Goal: Task Accomplishment & Management: Use online tool/utility

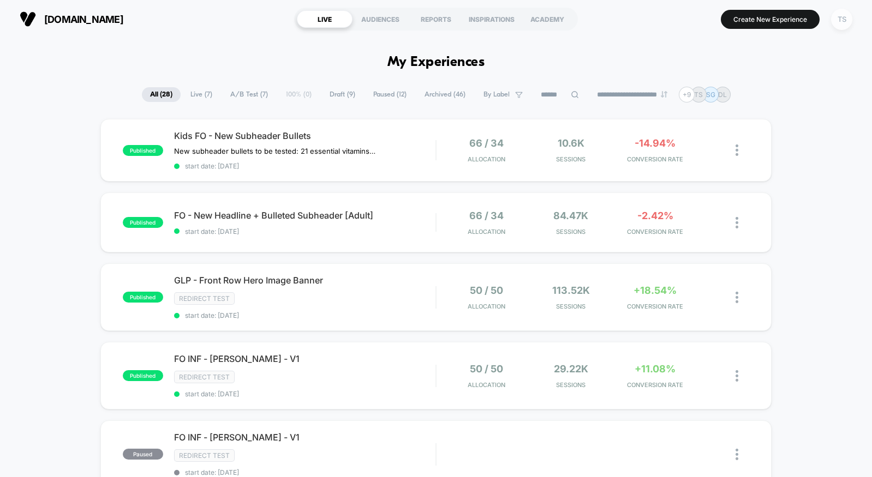
click at [839, 19] on div "TS" at bounding box center [841, 19] width 21 height 21
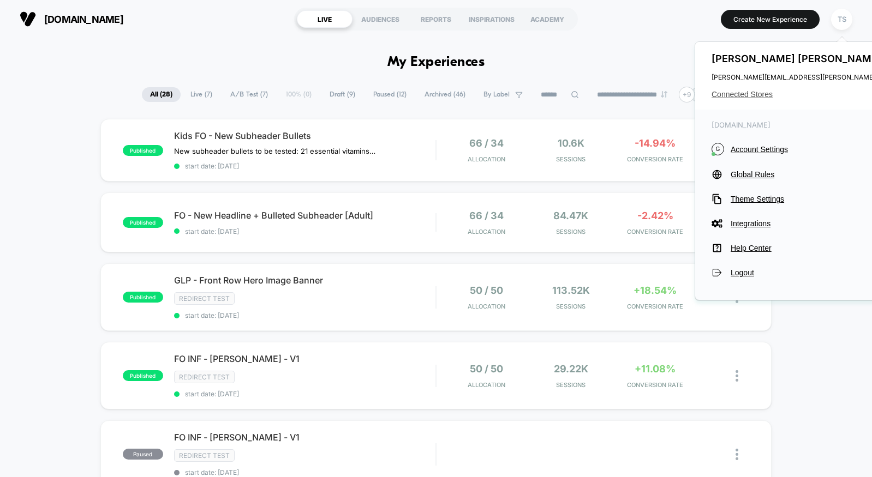
click at [737, 94] on span "Connected Stores" at bounding box center [819, 94] width 217 height 9
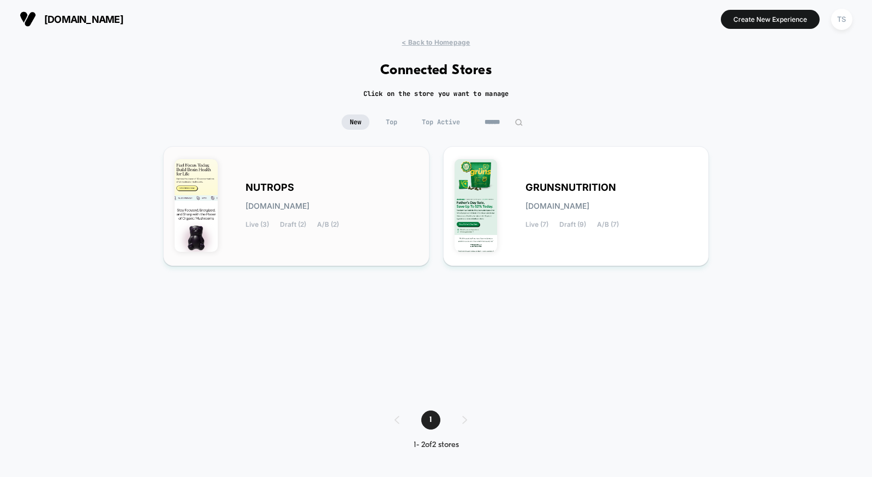
click at [371, 189] on div "NUTROPS nutrops.myshopify.com Live (3) Draft (2) A/B (2)" at bounding box center [331, 206] width 172 height 45
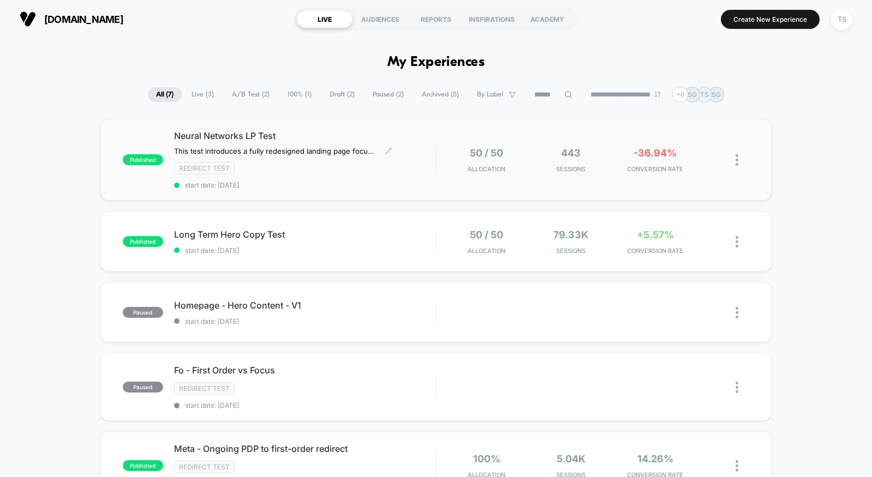
click at [412, 169] on div "Redirect Test" at bounding box center [304, 168] width 261 height 13
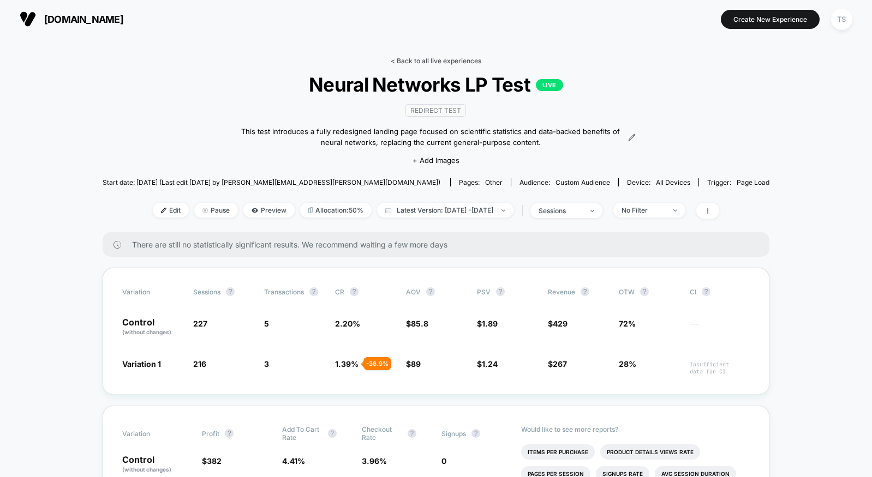
click at [422, 62] on link "< Back to all live experiences" at bounding box center [436, 61] width 91 height 8
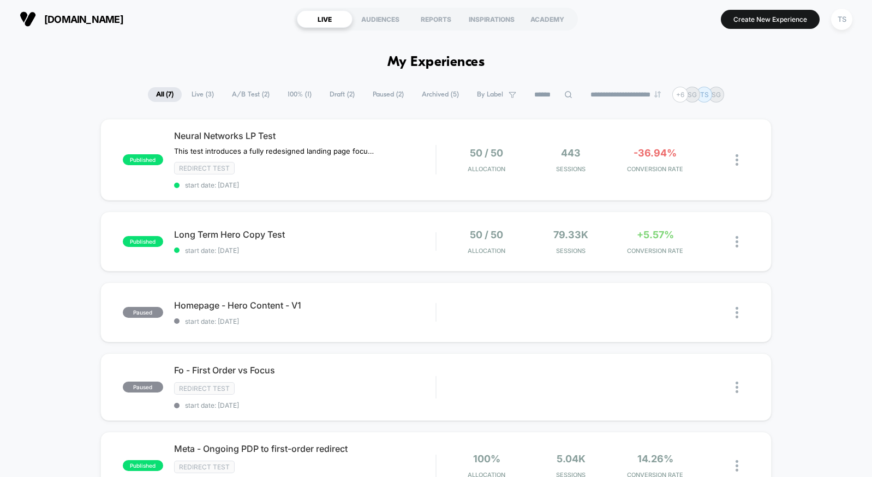
click at [334, 99] on span "Draft ( 2 )" at bounding box center [341, 94] width 41 height 15
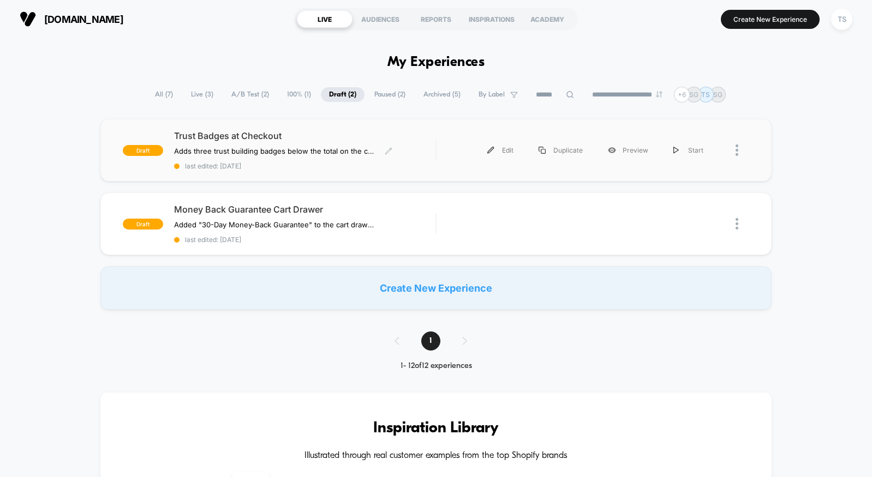
click at [278, 140] on span "Trust Badges at Checkout" at bounding box center [304, 135] width 261 height 11
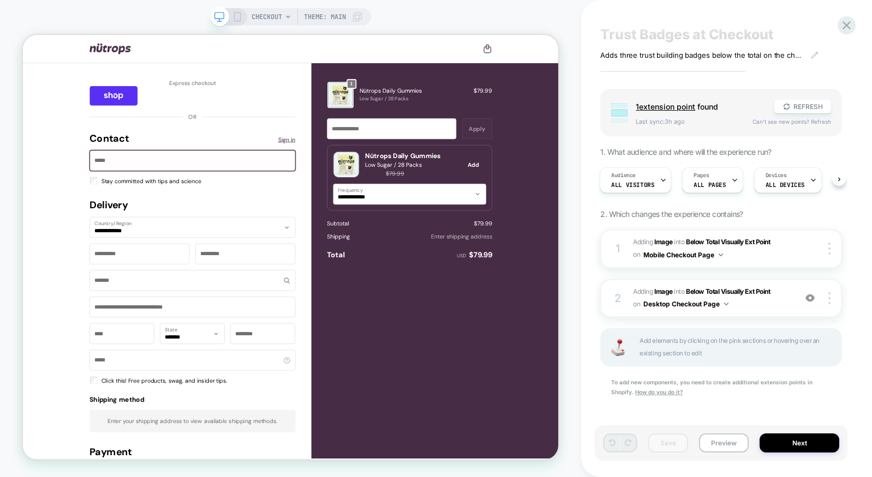
click at [732, 443] on button "Preview" at bounding box center [724, 443] width 50 height 19
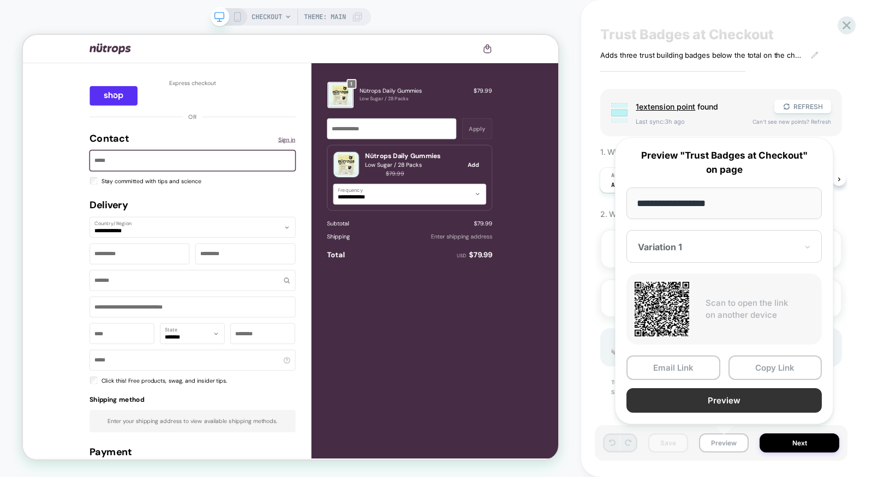
click at [703, 405] on button "Preview" at bounding box center [723, 400] width 195 height 25
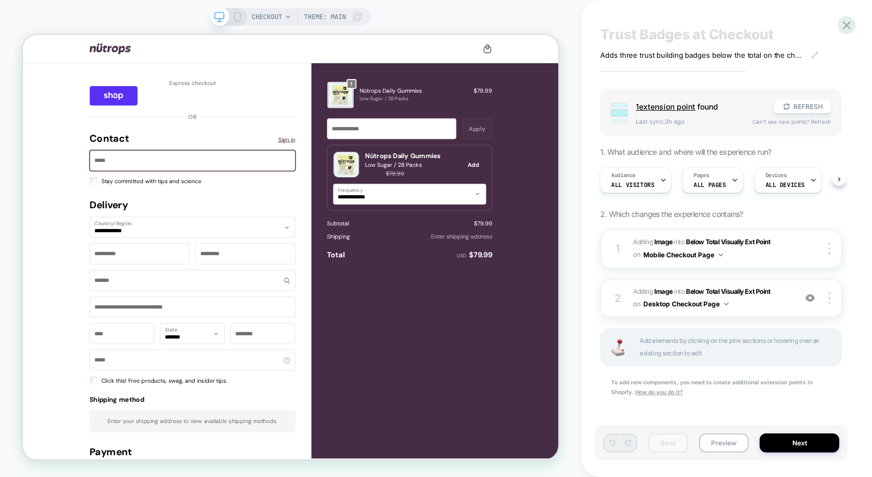
click at [575, 81] on div "CHECKOUT Theme: MAIN" at bounding box center [290, 238] width 581 height 455
click at [700, 178] on span "Pages" at bounding box center [700, 176] width 15 height 8
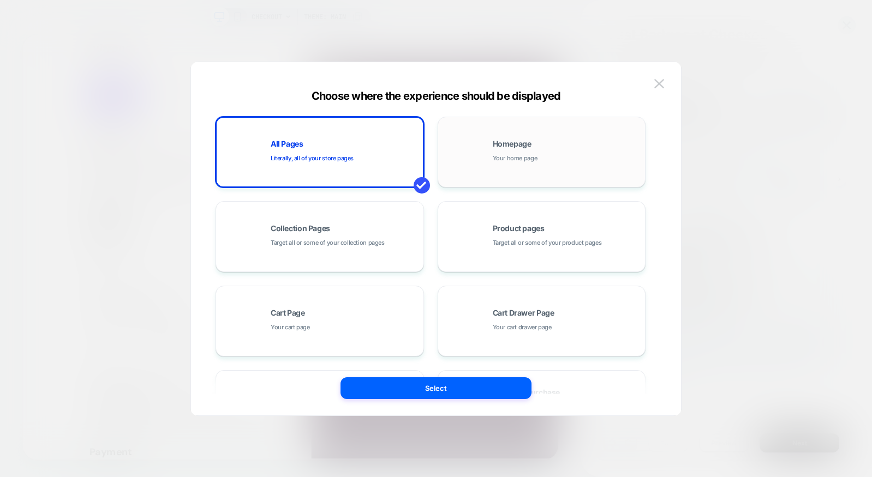
click at [569, 159] on div "Homepage Your home page" at bounding box center [565, 151] width 147 height 23
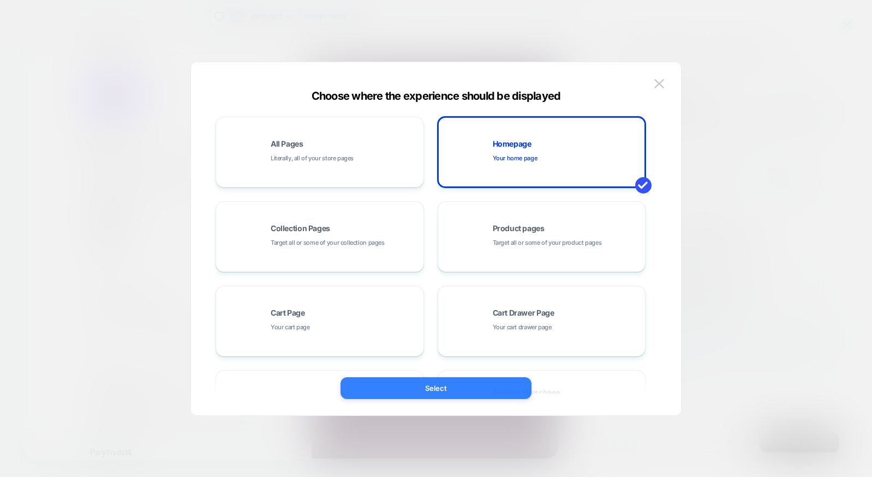
click at [475, 386] on button "Select" at bounding box center [435, 388] width 191 height 22
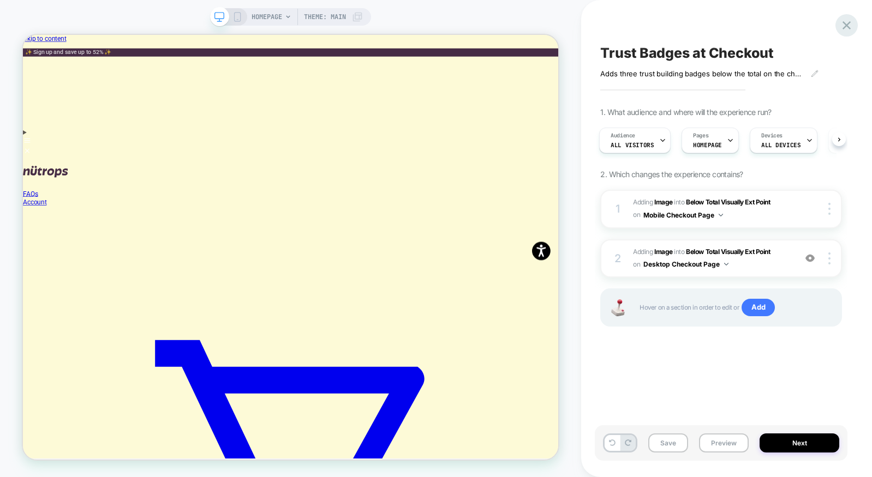
click at [844, 24] on icon at bounding box center [846, 25] width 8 height 8
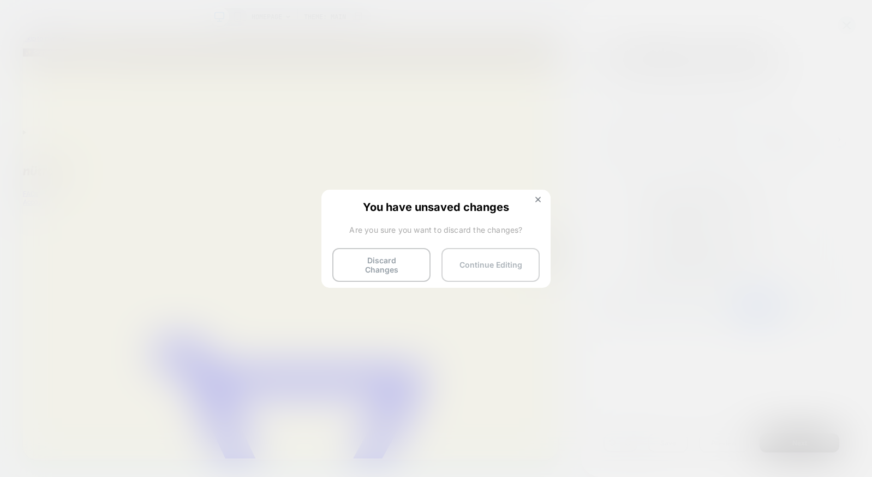
drag, startPoint x: 502, startPoint y: 258, endPoint x: 638, endPoint y: 294, distance: 140.5
click at [502, 258] on button "Continue Editing" at bounding box center [490, 265] width 98 height 34
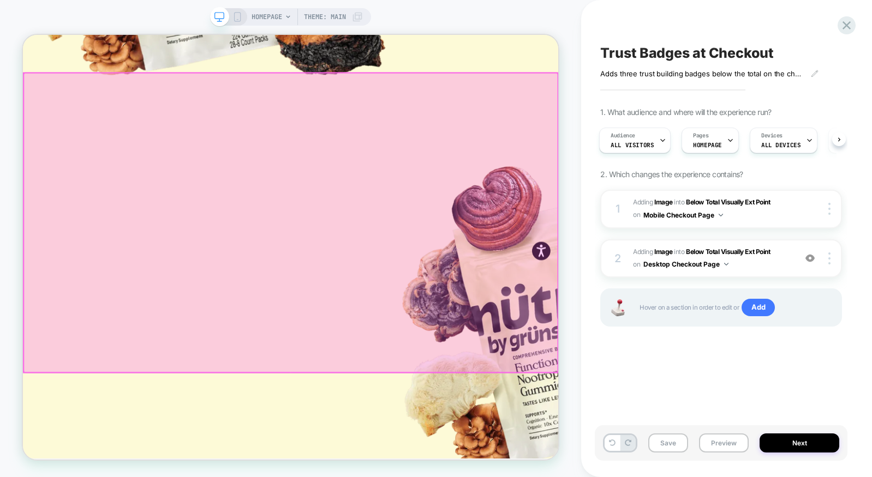
scroll to position [1470, 0]
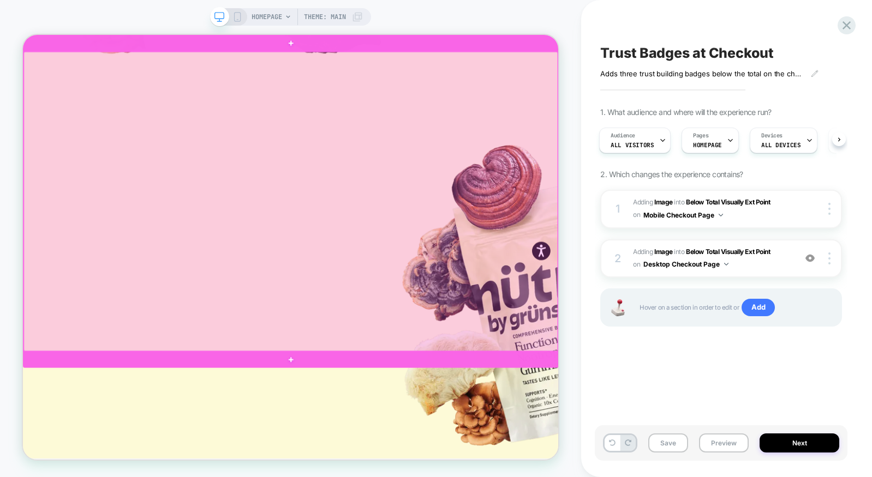
click at [522, 209] on div at bounding box center [380, 256] width 712 height 399
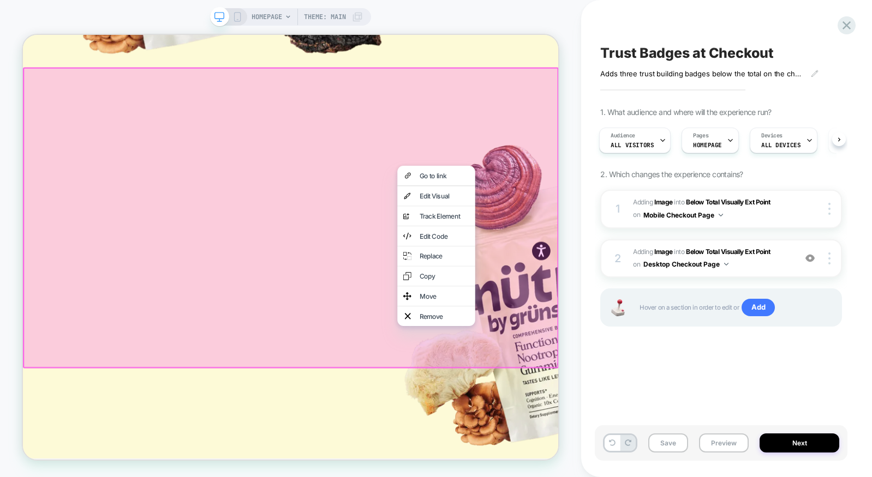
click at [450, 214] on div at bounding box center [380, 278] width 714 height 401
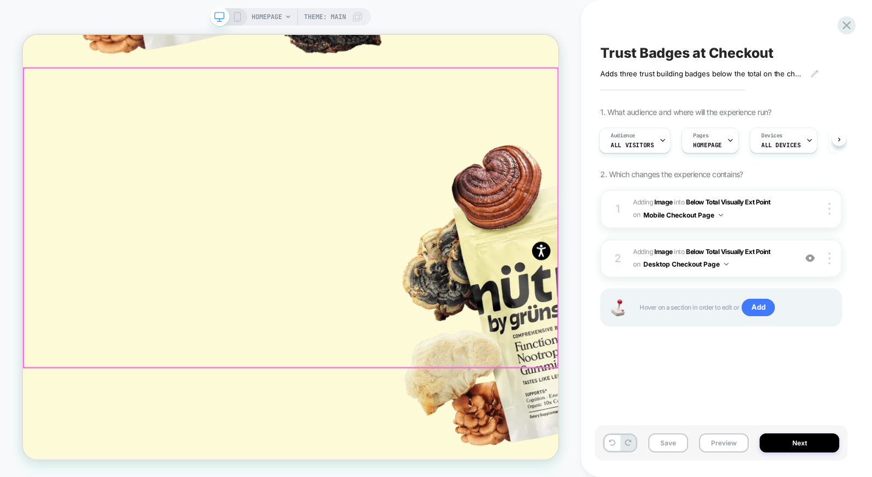
click at [544, 225] on div at bounding box center [380, 278] width 712 height 399
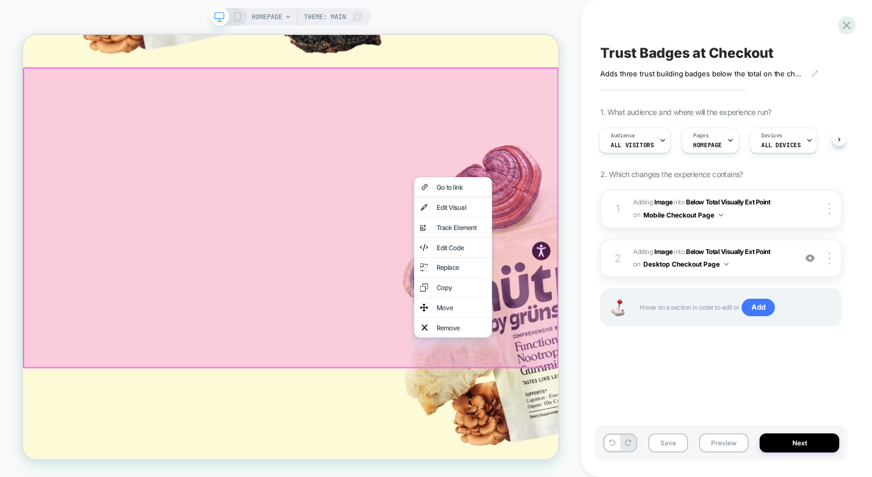
click at [574, 201] on div "HOMEPAGE Theme: MAIN" at bounding box center [290, 238] width 581 height 455
click at [568, 230] on div "HOMEPAGE Theme: MAIN" at bounding box center [290, 238] width 581 height 455
click at [688, 397] on div at bounding box center [380, 278] width 714 height 401
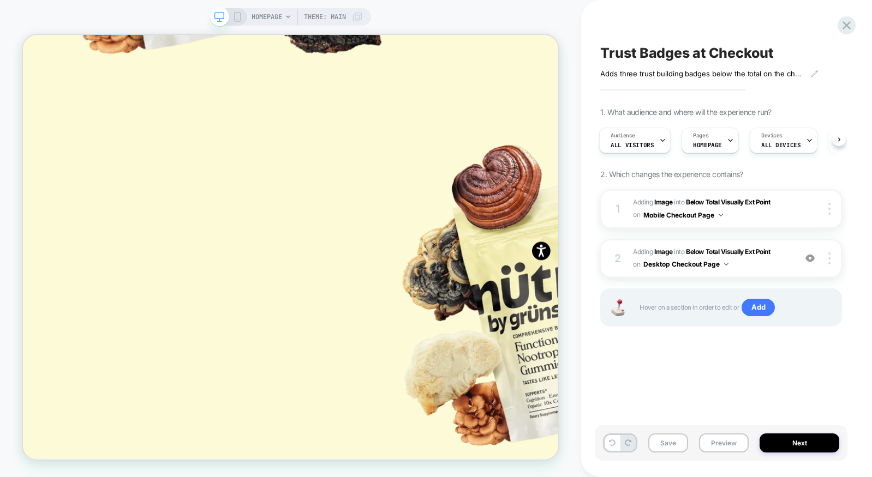
click at [572, 406] on div "HOMEPAGE Theme: MAIN" at bounding box center [290, 238] width 581 height 455
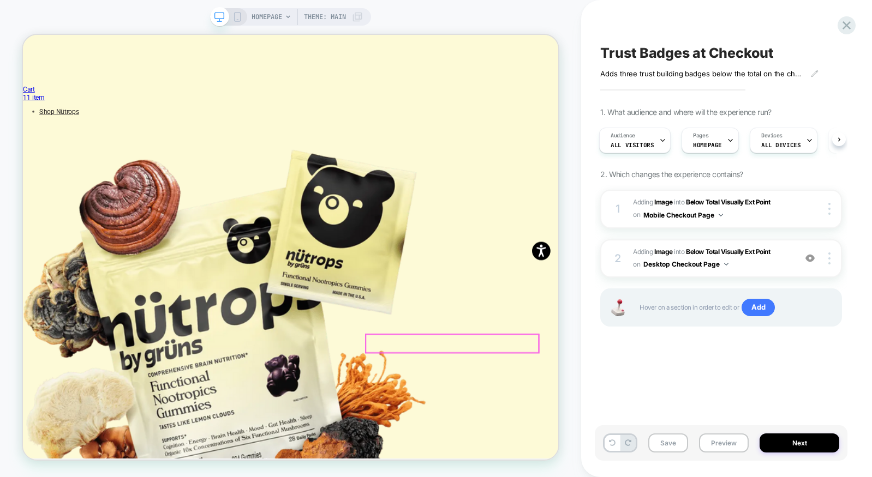
scroll to position [0, 0]
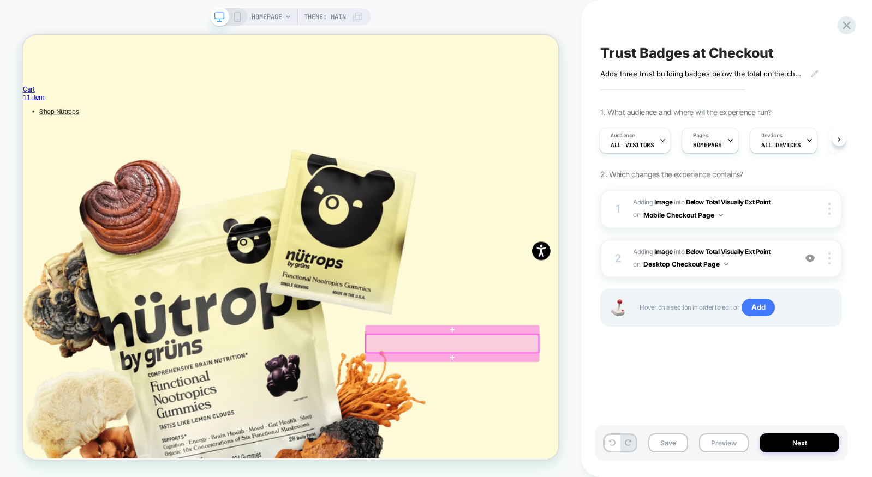
scroll to position [86, 0]
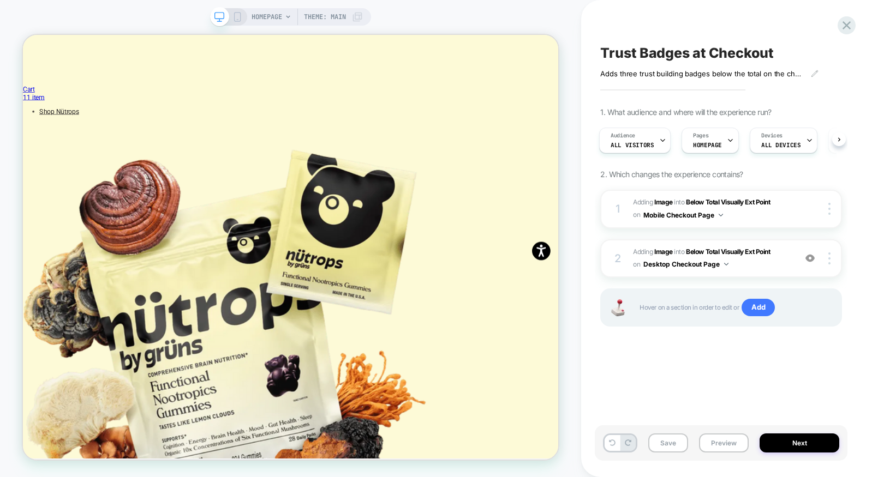
click at [562, 398] on div "HOMEPAGE Theme: MAIN" at bounding box center [290, 238] width 581 height 455
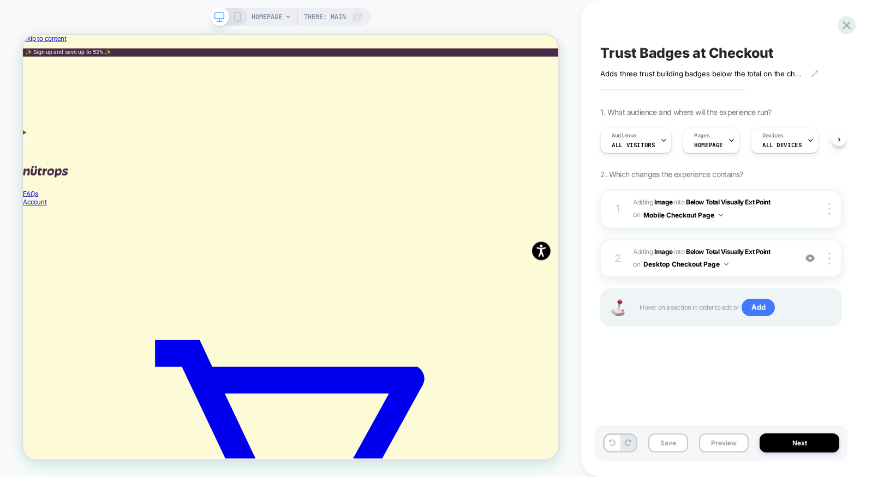
scroll to position [0, 1]
click at [847, 24] on icon at bounding box center [846, 25] width 8 height 8
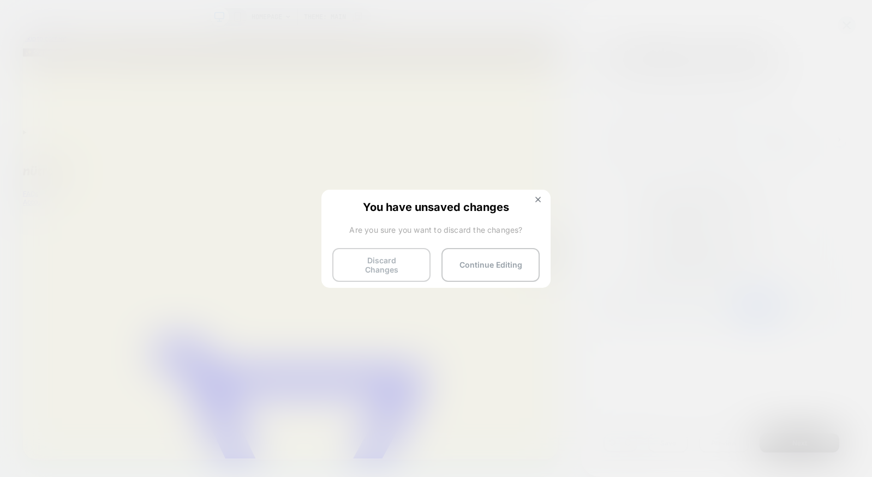
click at [398, 267] on button "Discard Changes" at bounding box center [381, 265] width 98 height 34
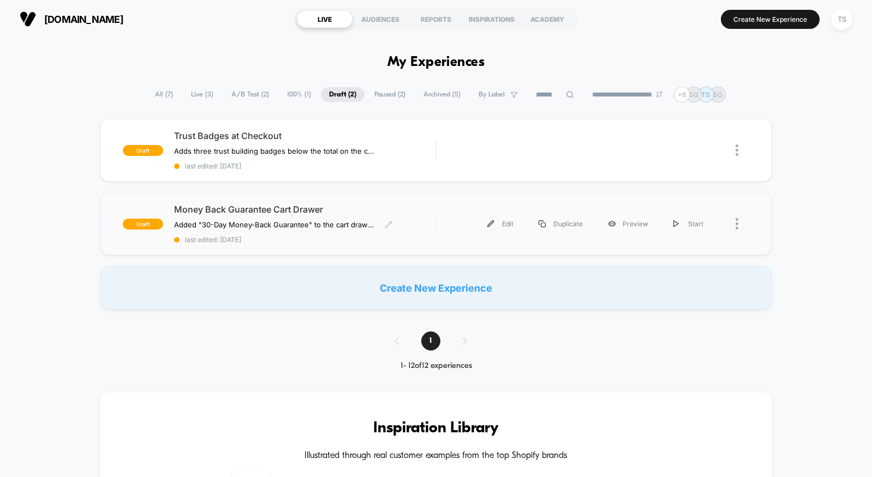
click at [373, 217] on div "Money Back Guarantee Cart Drawer Added "30-Day Money-Back Guarantee" to the car…" at bounding box center [304, 224] width 261 height 40
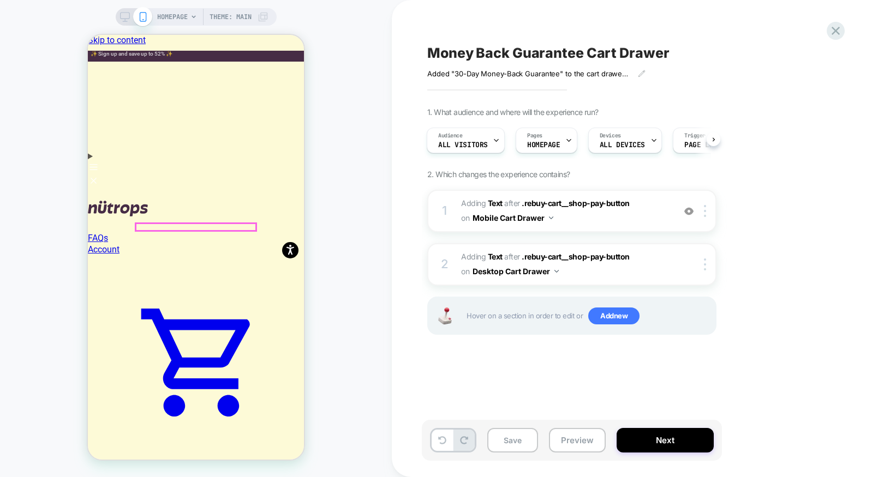
scroll to position [79, 0]
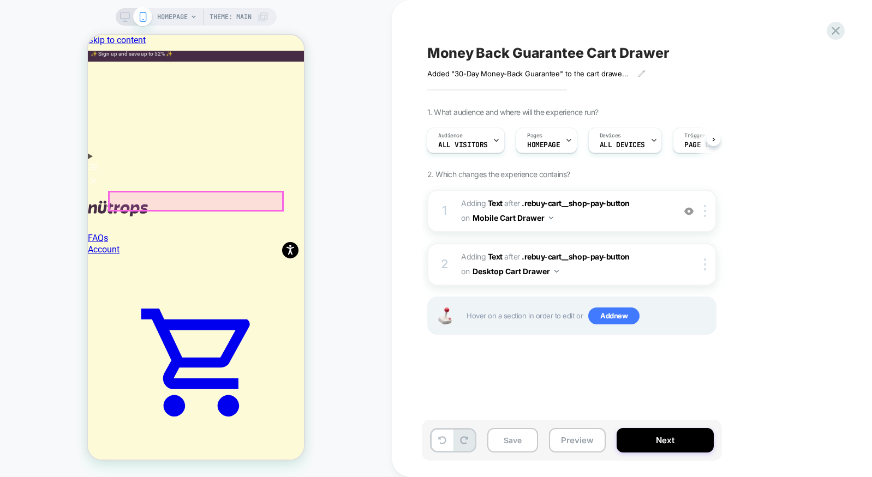
scroll to position [0, 0]
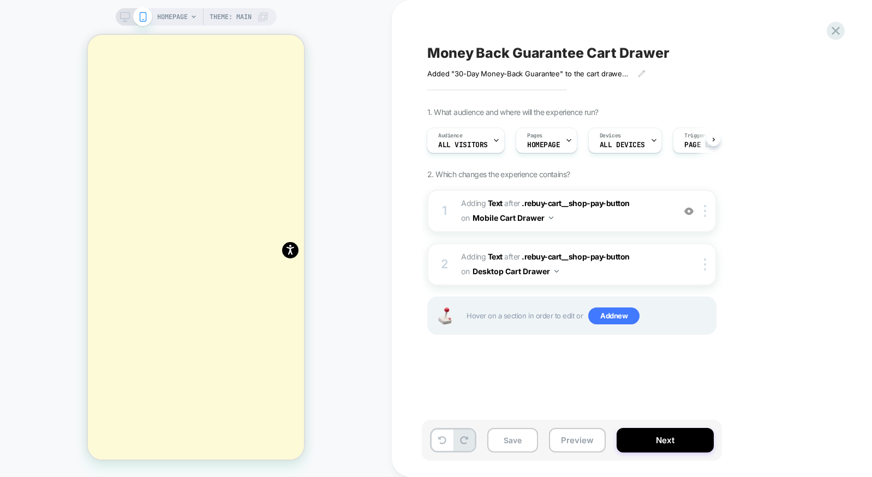
scroll to position [1379, 0]
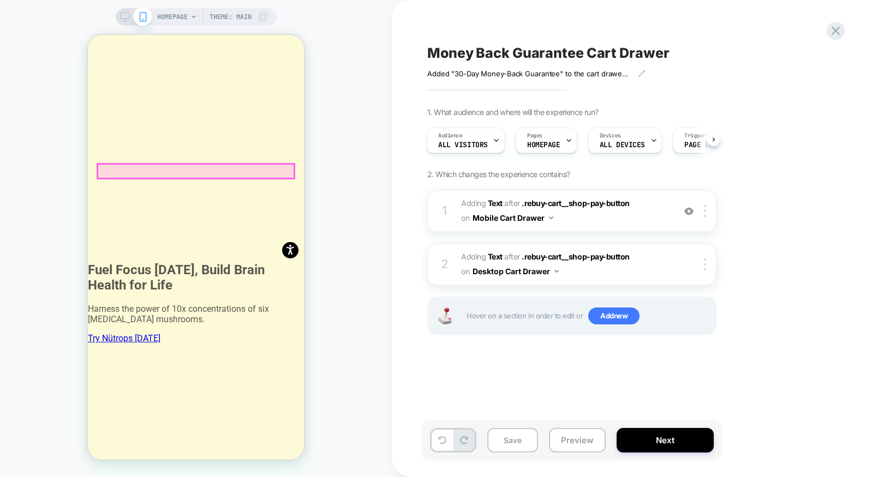
scroll to position [0, 0]
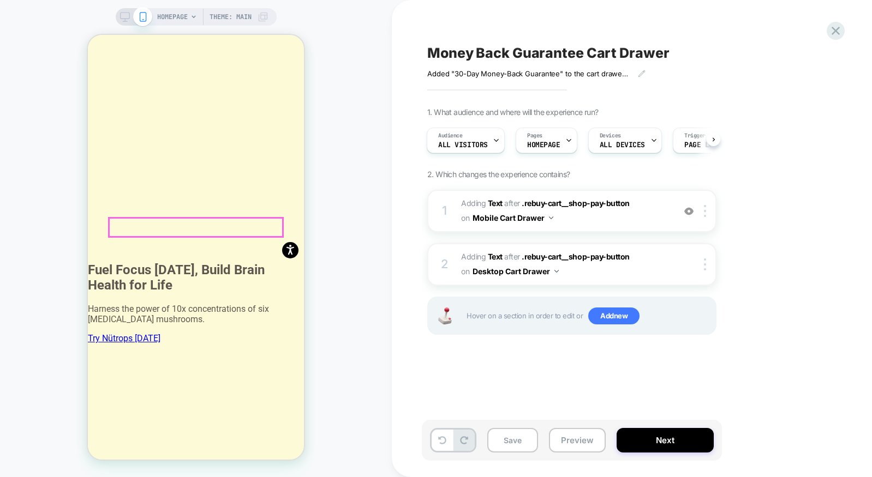
click at [361, 268] on div "HOMEPAGE Theme: MAIN" at bounding box center [196, 238] width 392 height 455
click at [837, 27] on icon at bounding box center [835, 31] width 8 height 8
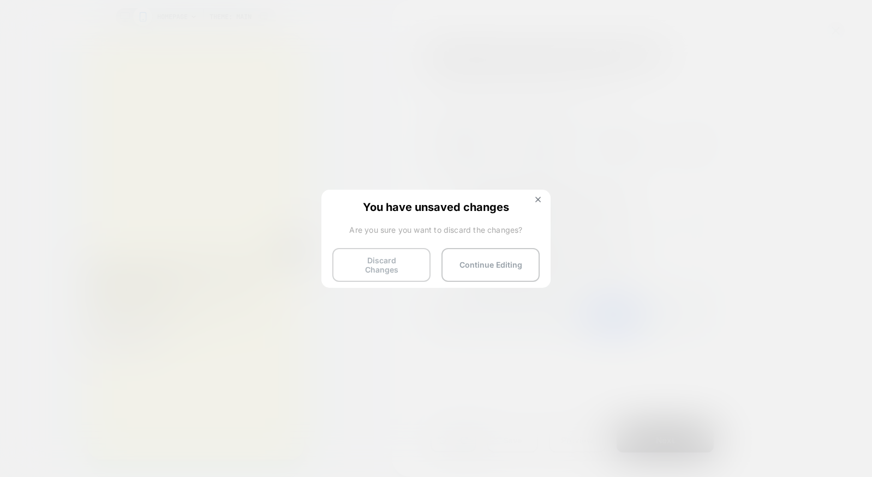
click at [397, 264] on button "Discard Changes" at bounding box center [381, 265] width 98 height 34
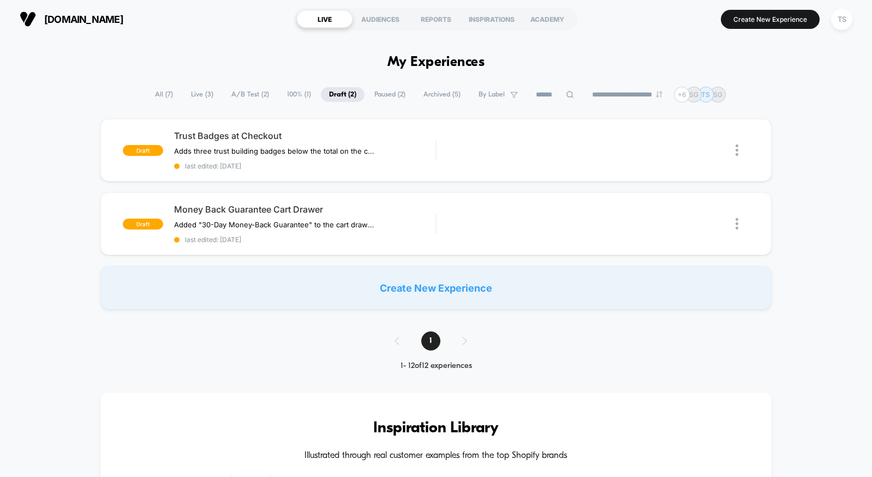
click at [183, 90] on span "Live ( 3 )" at bounding box center [202, 94] width 39 height 15
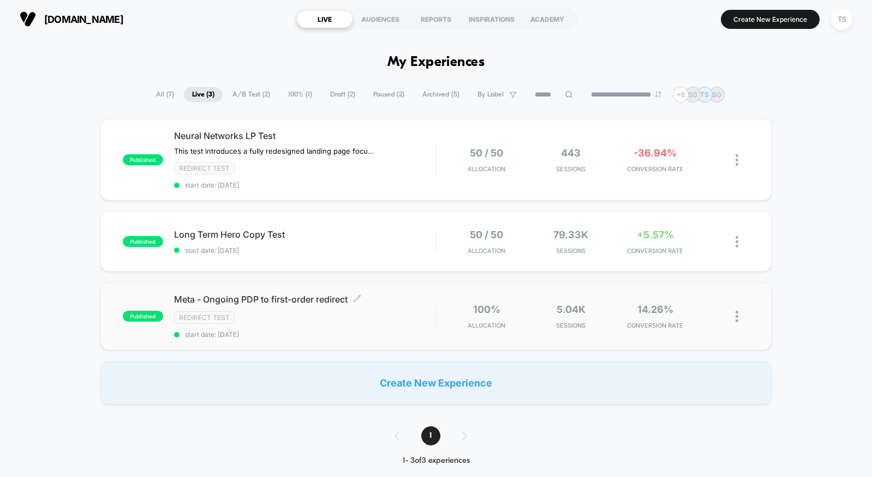
click at [383, 316] on div "Redirect Test" at bounding box center [304, 317] width 261 height 13
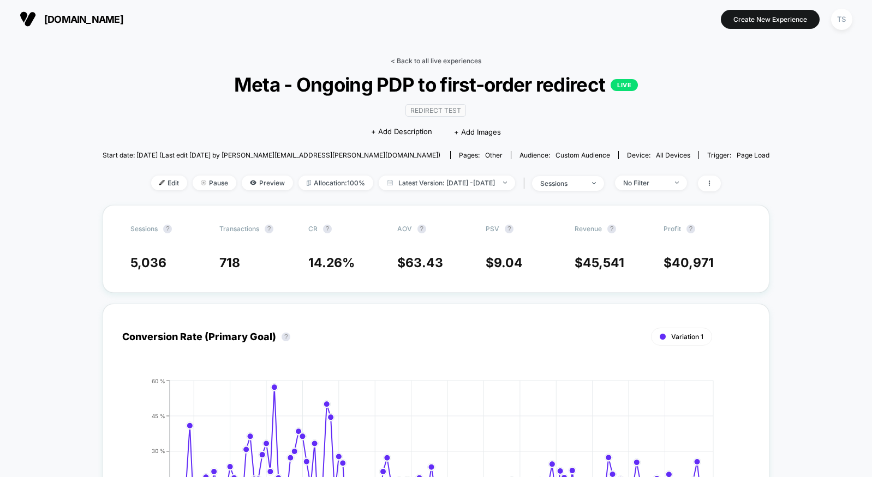
click at [412, 57] on link "< Back to all live experiences" at bounding box center [436, 61] width 91 height 8
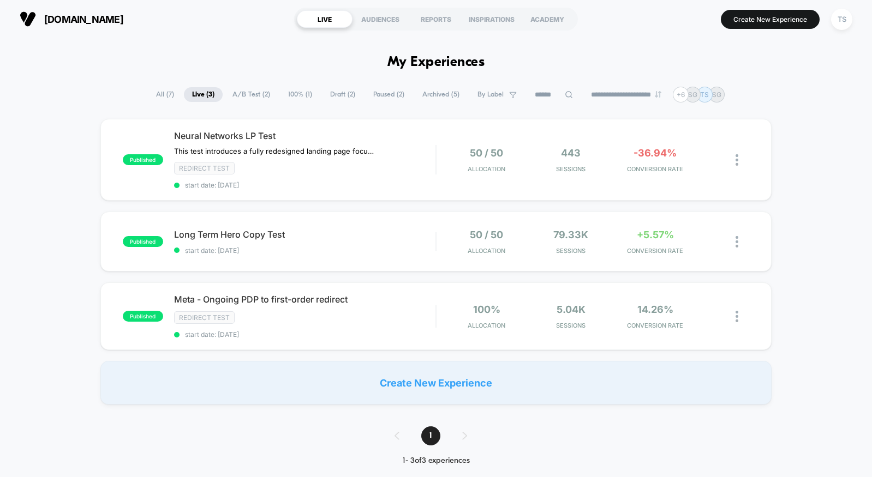
click at [340, 99] on span "Draft ( 2 )" at bounding box center [342, 94] width 41 height 15
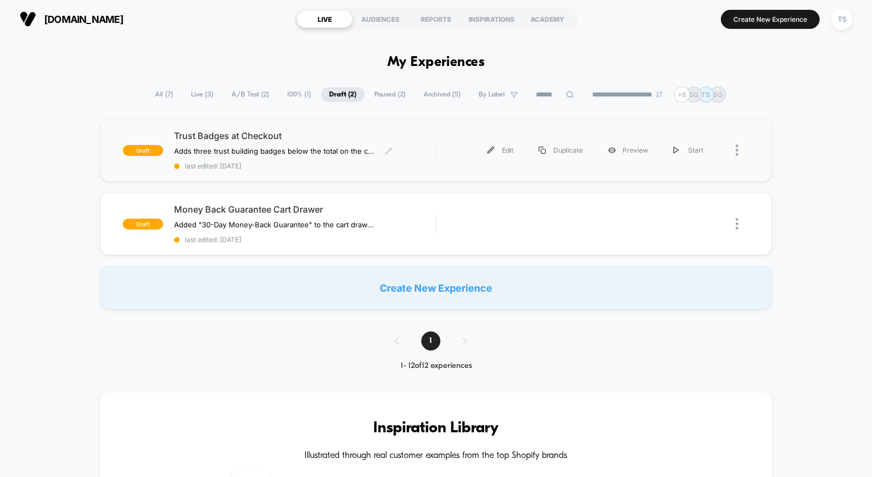
click at [243, 138] on span "Trust Badges at Checkout" at bounding box center [304, 135] width 261 height 11
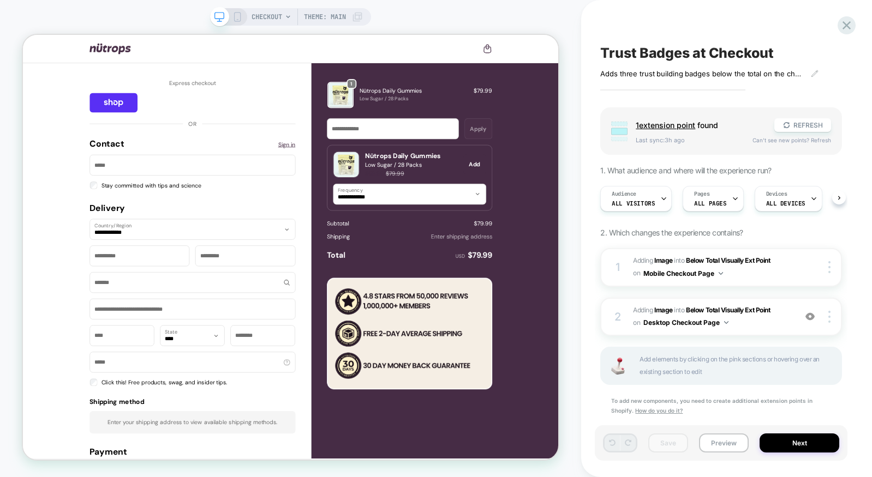
scroll to position [0, 1]
click at [650, 197] on div "Audience All Visitors" at bounding box center [632, 199] width 65 height 25
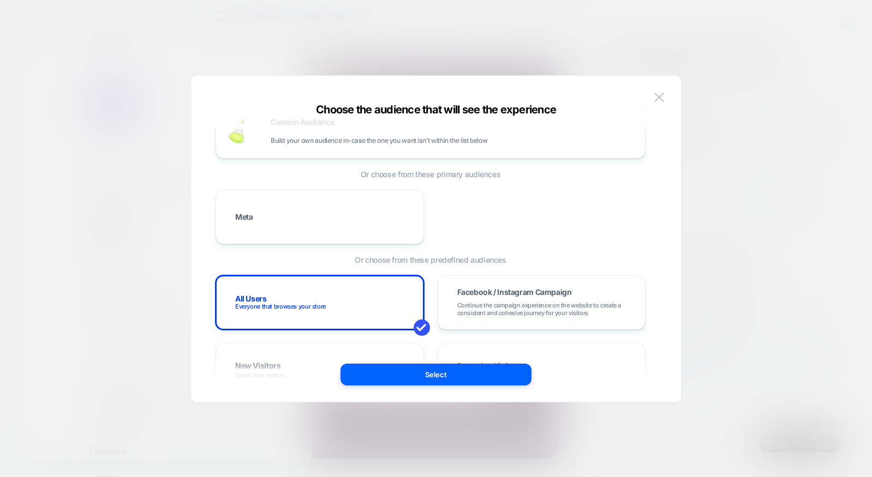
scroll to position [0, 0]
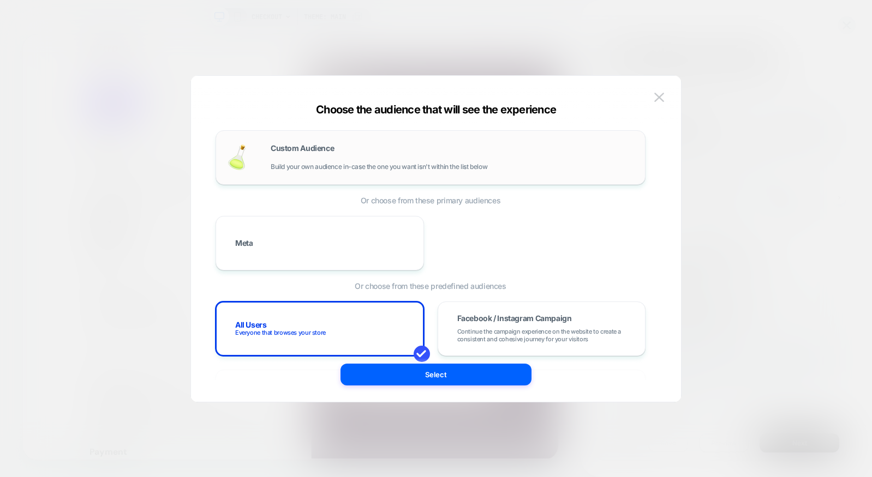
click at [338, 155] on div "Custom Audience Build your own audience in-case the one you want isn't within t…" at bounding box center [452, 158] width 363 height 26
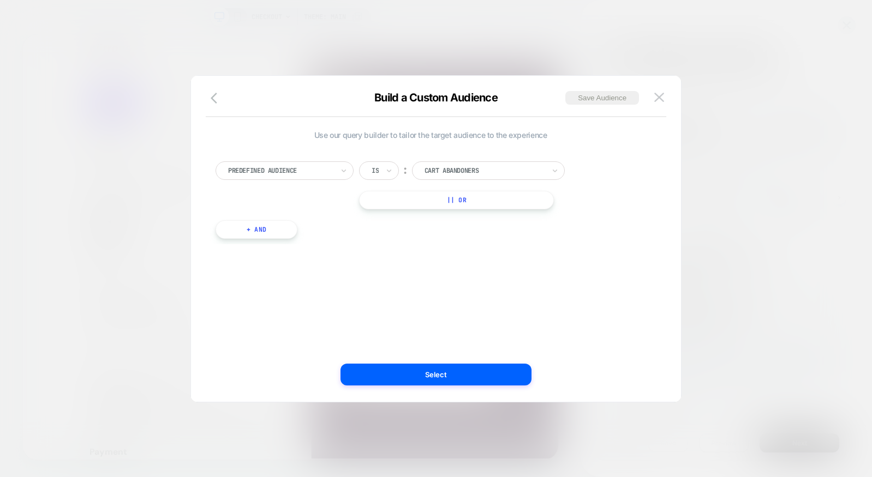
click at [322, 171] on div at bounding box center [280, 171] width 105 height 10
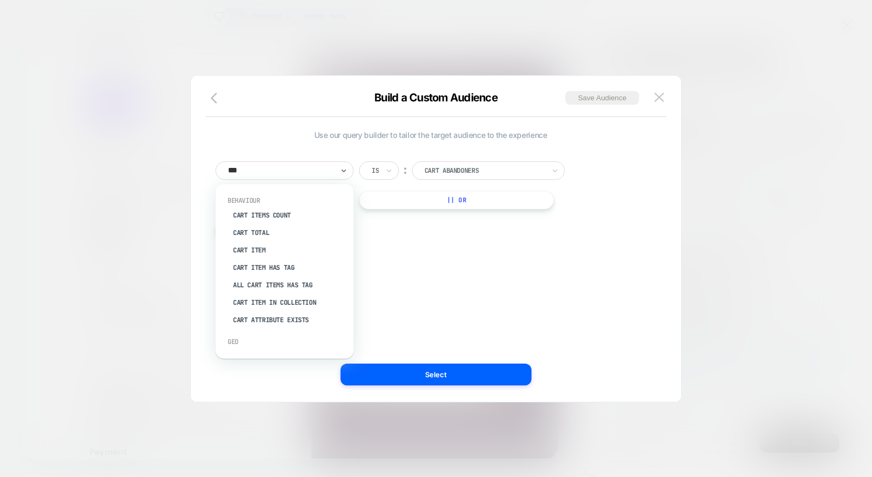
type input "****"
click at [287, 212] on div "Cart Items Count" at bounding box center [289, 215] width 127 height 17
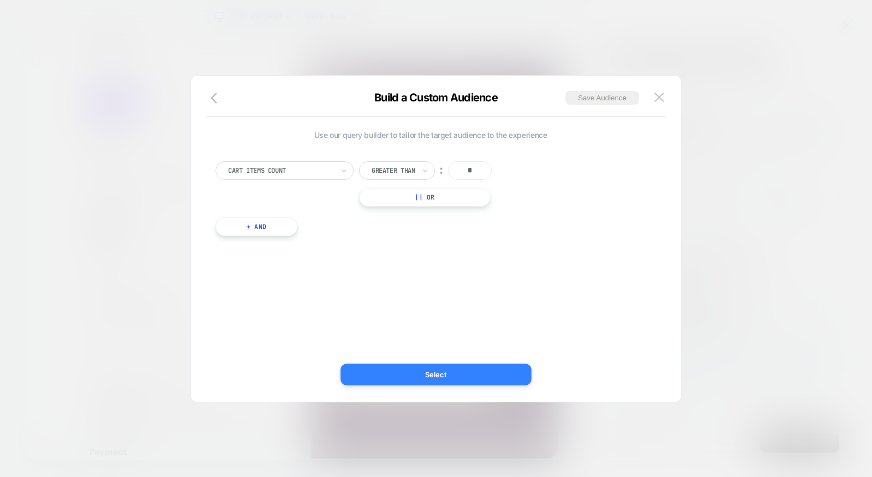
click at [473, 379] on button "Select" at bounding box center [435, 375] width 191 height 22
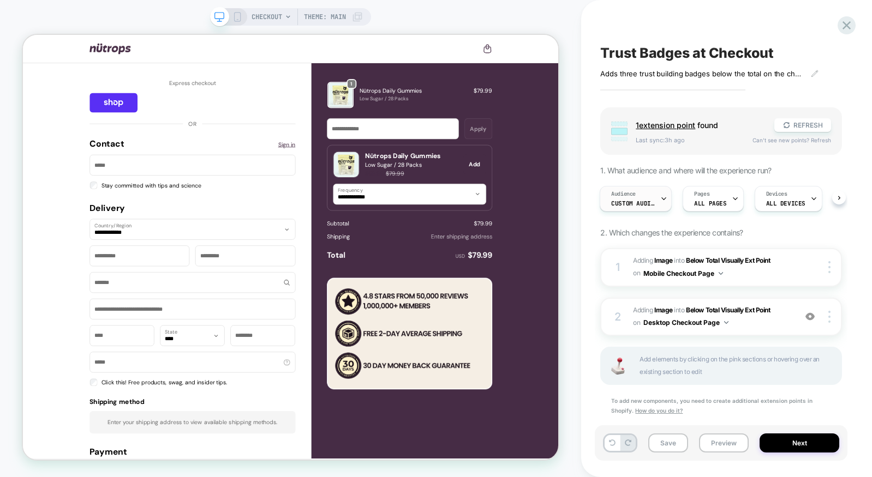
click at [641, 198] on div "Audience Custom Audience" at bounding box center [632, 199] width 65 height 25
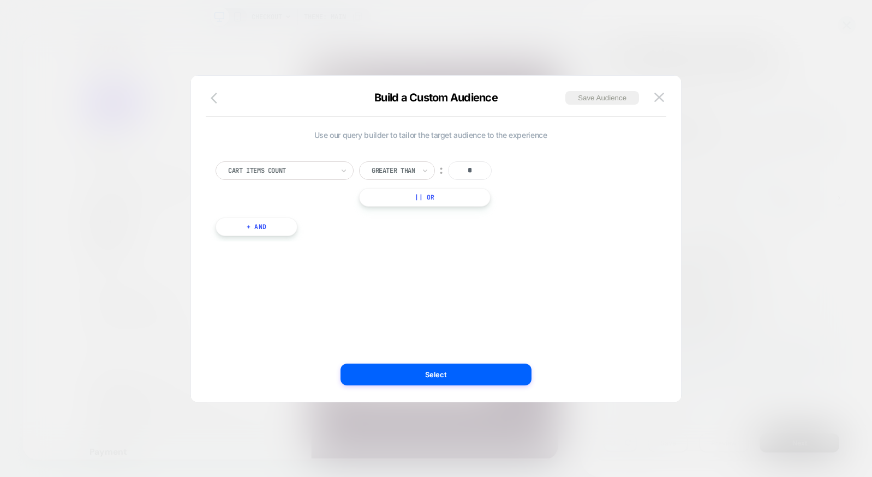
click at [212, 99] on icon "button" at bounding box center [214, 98] width 7 height 11
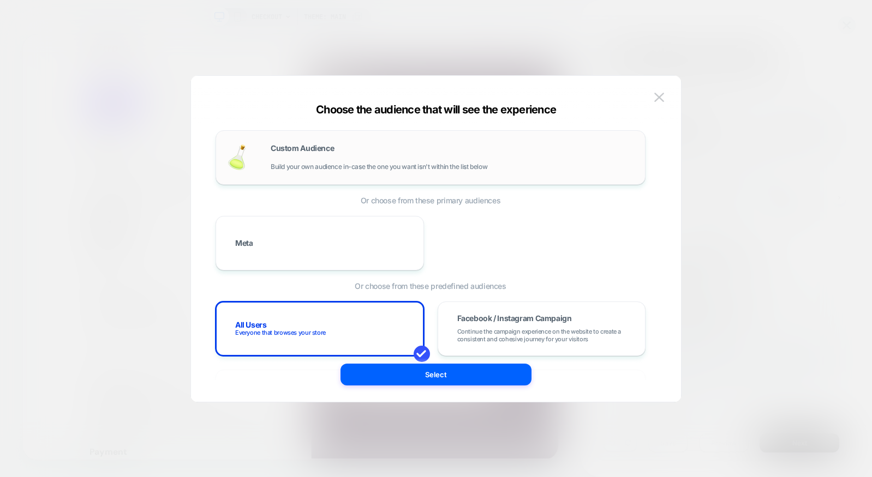
click at [401, 159] on div "Custom Audience Build your own audience in-case the one you want isn't within t…" at bounding box center [452, 158] width 363 height 26
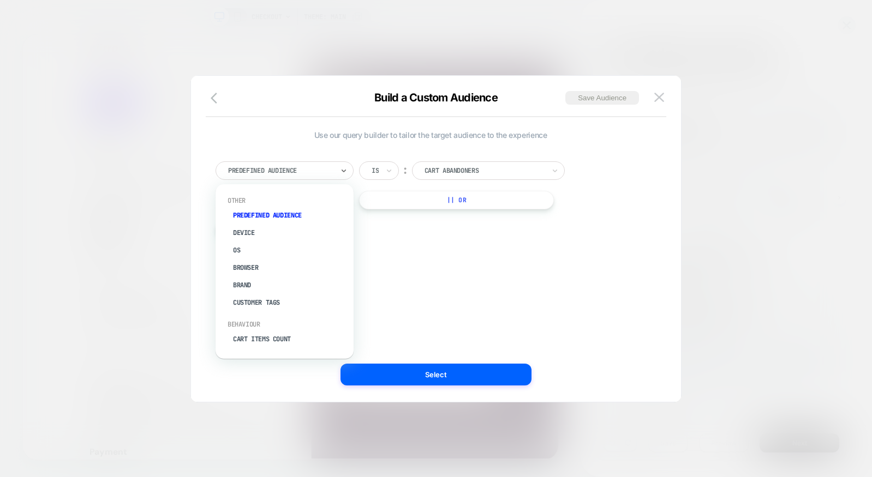
click at [331, 170] on div at bounding box center [280, 171] width 105 height 10
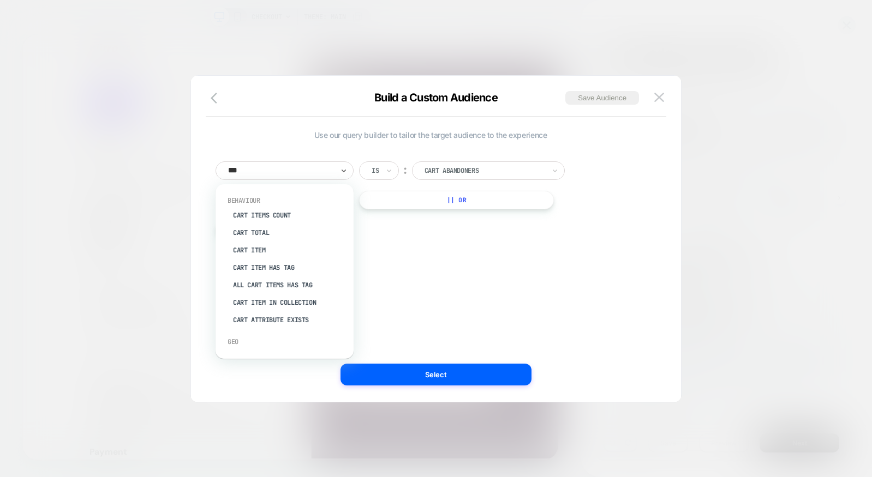
type input "****"
click at [320, 221] on div "Cart Items Count" at bounding box center [289, 215] width 127 height 17
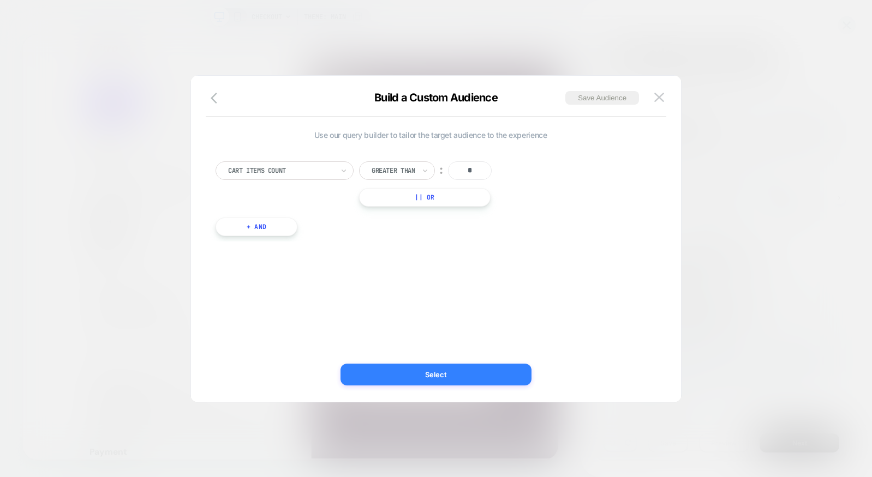
click at [482, 371] on button "Select" at bounding box center [435, 375] width 191 height 22
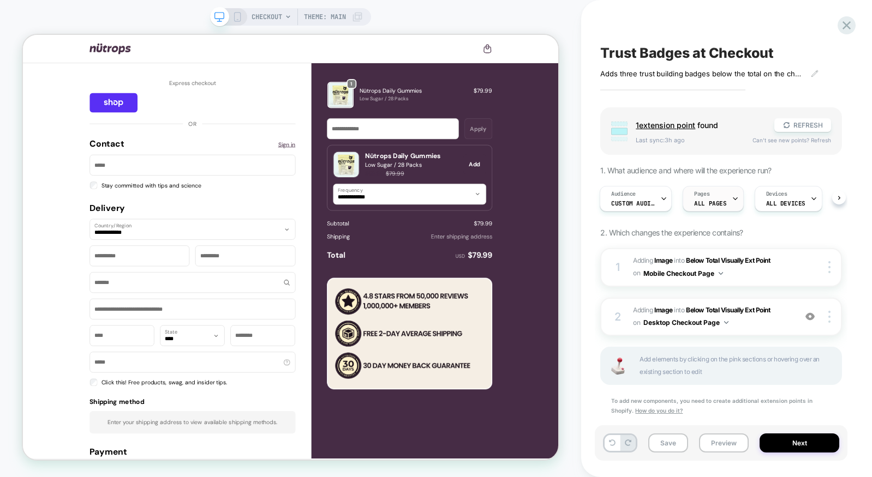
click at [720, 202] on span "ALL PAGES" at bounding box center [710, 204] width 32 height 8
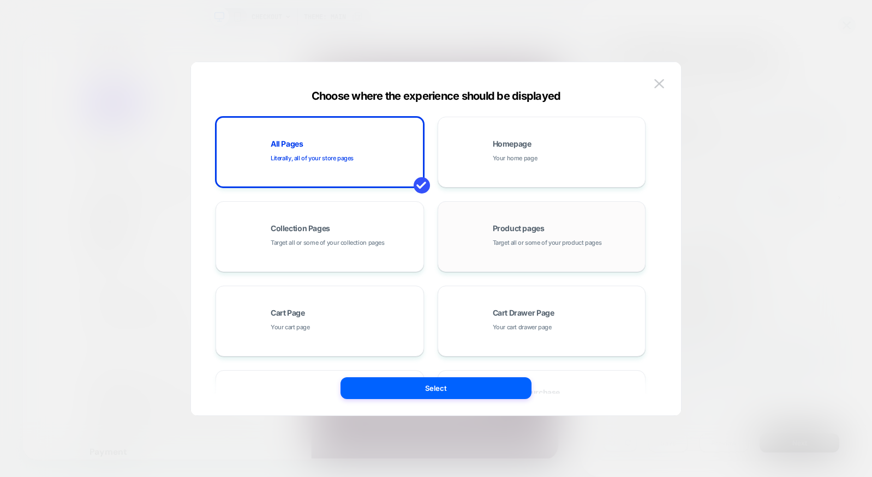
click at [550, 225] on div "Product pages Target all or some of your product pages" at bounding box center [565, 236] width 147 height 23
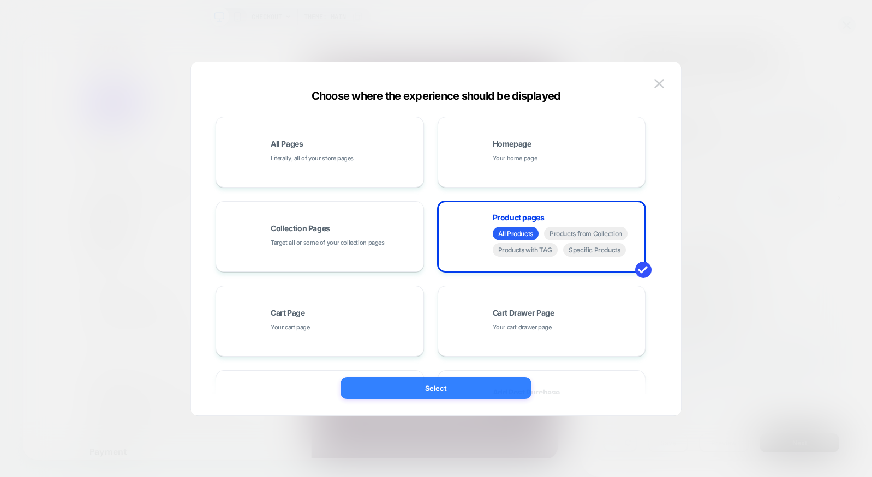
click at [496, 394] on button "Select" at bounding box center [435, 388] width 191 height 22
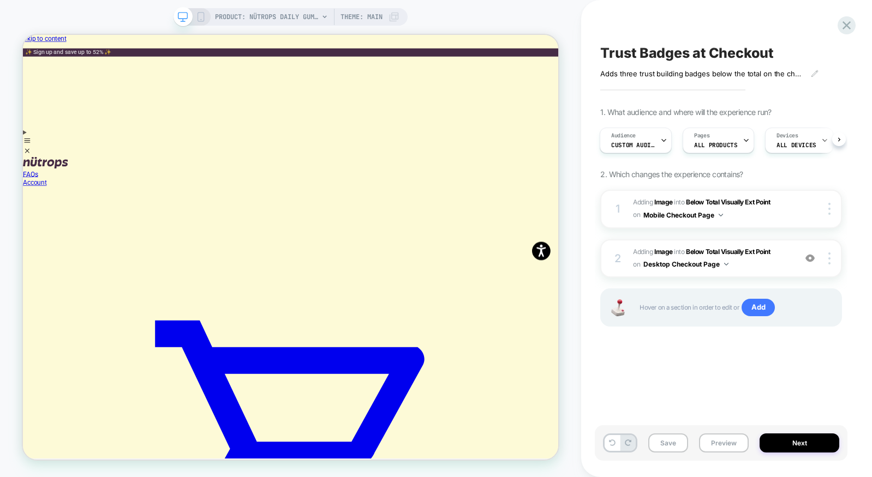
scroll to position [0, 1]
click at [579, 185] on div "PRODUCT: Nütrops Daily Gummies [nutrops] PRODUCT: Nütrops Daily Gummies [nutrop…" at bounding box center [290, 238] width 581 height 455
click at [735, 142] on div "Pages ALL PRODUCTS" at bounding box center [714, 140] width 65 height 25
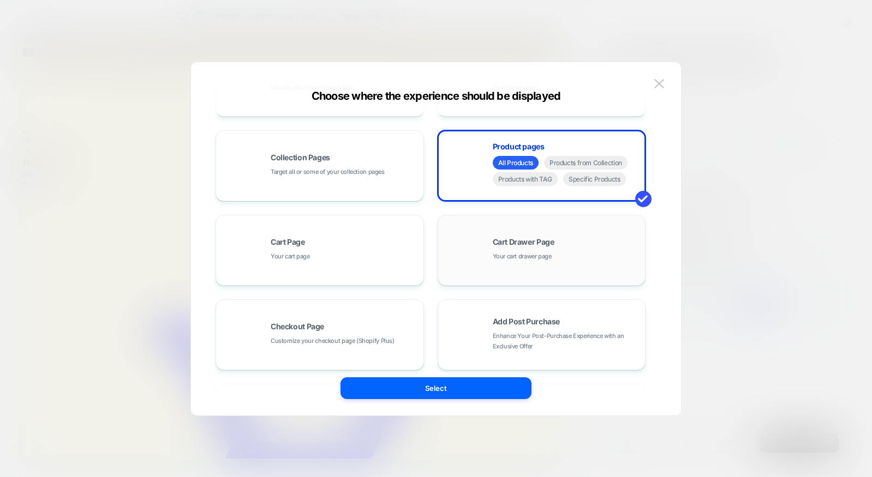
scroll to position [98, 0]
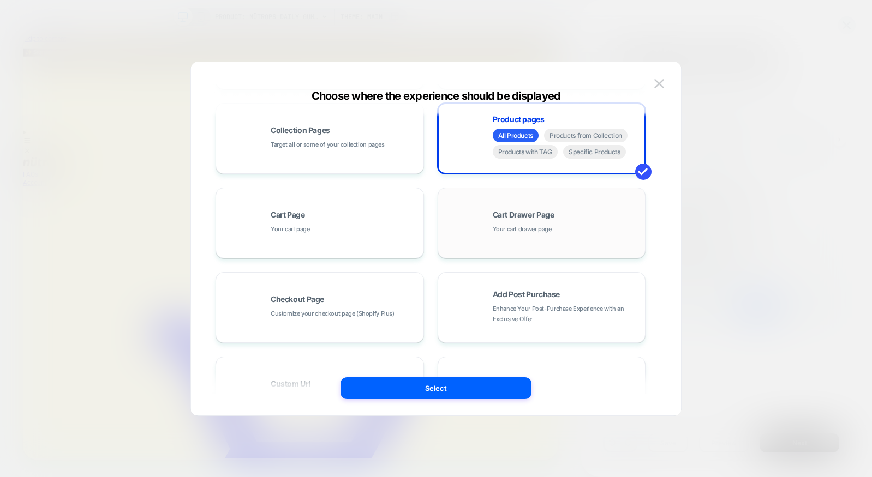
click at [585, 227] on div "Cart Drawer Page Your cart drawer page" at bounding box center [565, 222] width 147 height 23
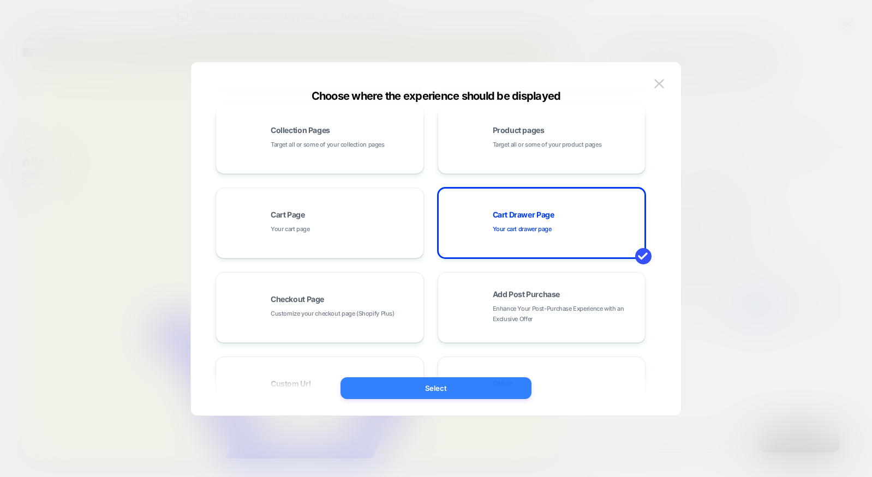
click at [482, 382] on button "Select" at bounding box center [435, 388] width 191 height 22
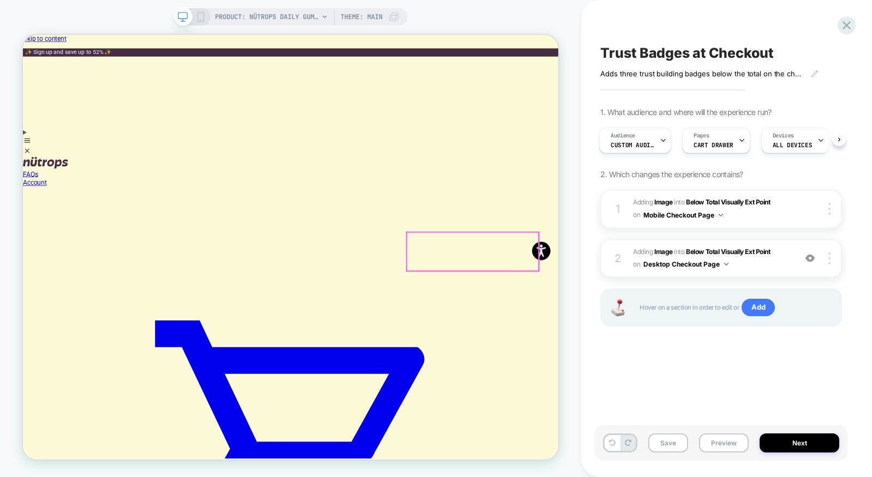
scroll to position [134, 0]
click at [732, 140] on div "Pages CART DRAWER" at bounding box center [712, 140] width 61 height 25
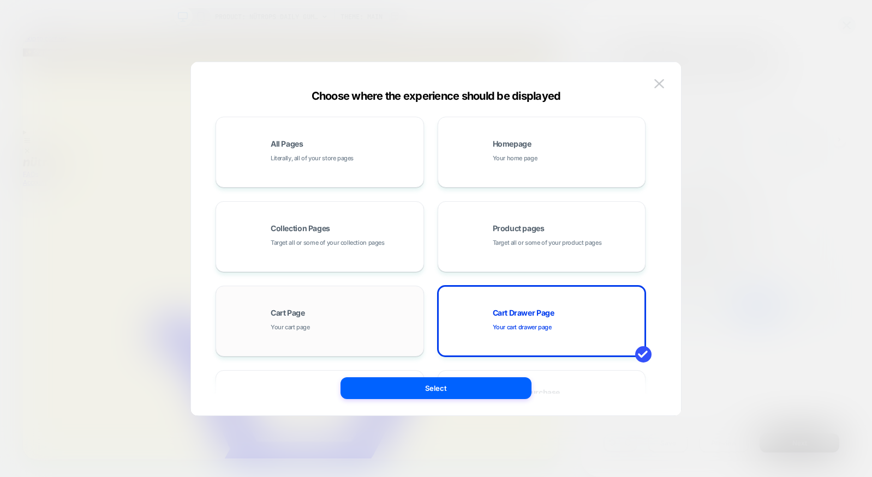
scroll to position [139, 0]
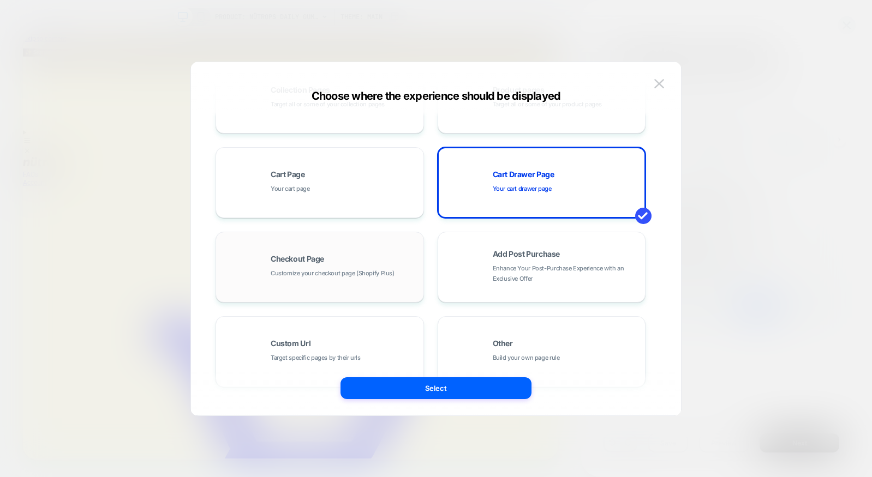
click at [348, 252] on div "Checkout Page Customize your checkout page (Shopify Plus)" at bounding box center [319, 267] width 196 height 60
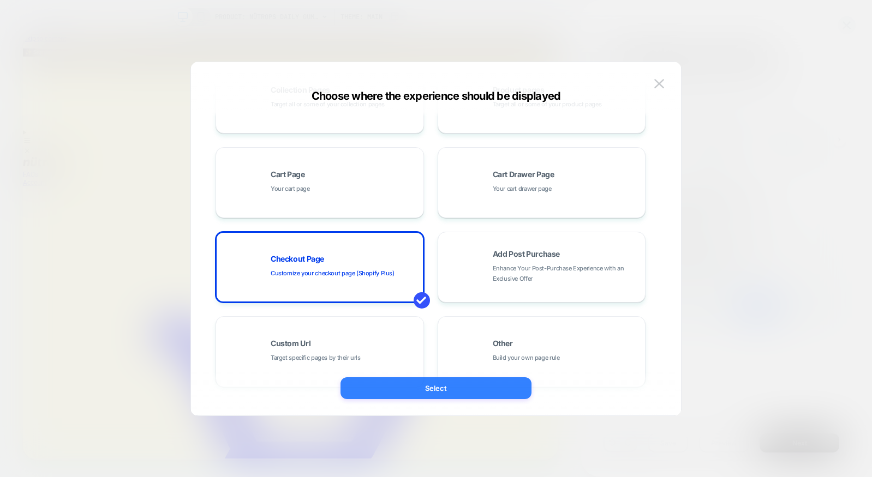
click at [452, 392] on button "Select" at bounding box center [435, 388] width 191 height 22
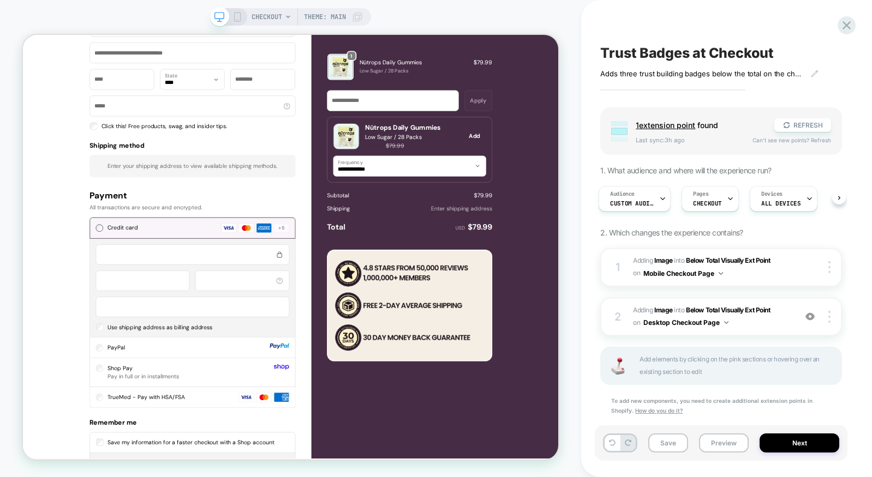
scroll to position [525, 0]
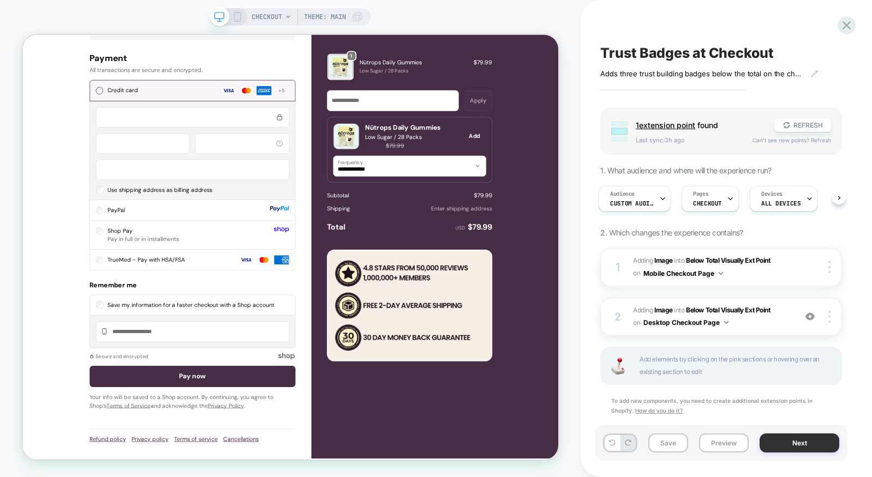
click at [809, 438] on button "Next" at bounding box center [799, 443] width 80 height 19
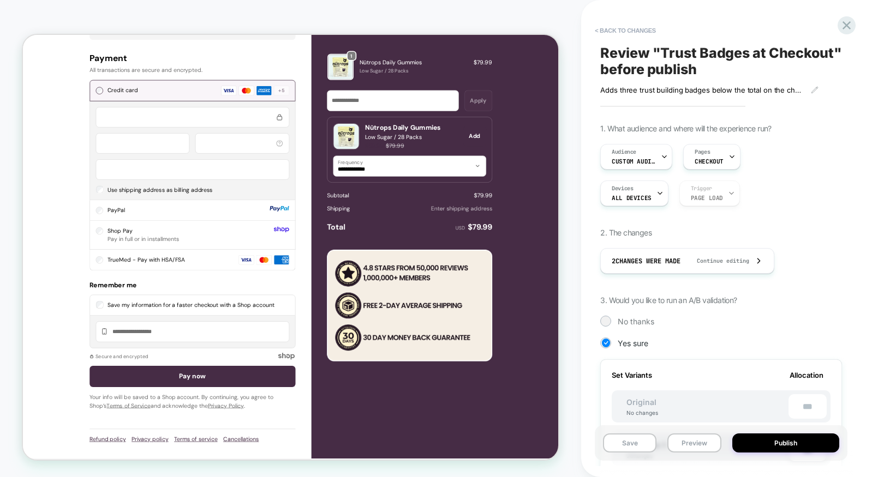
scroll to position [0, 1]
click at [632, 28] on button "< Back to changes" at bounding box center [625, 30] width 72 height 17
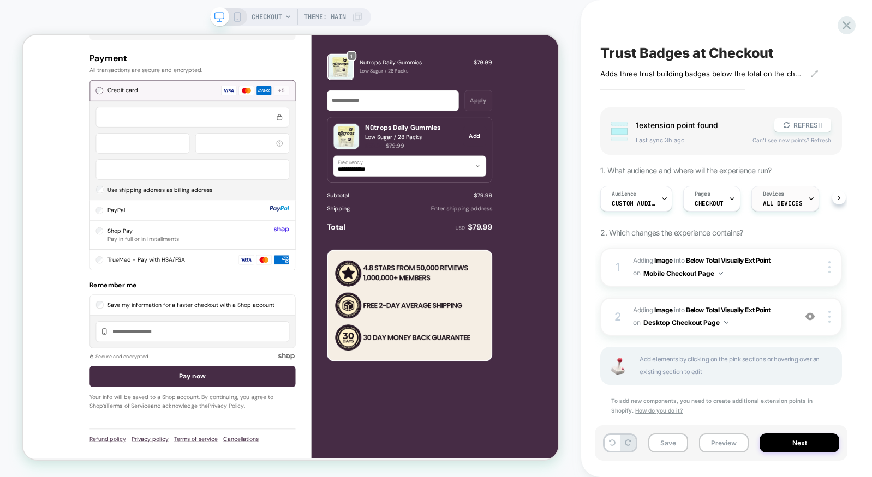
scroll to position [0, 1]
click at [843, 25] on icon at bounding box center [846, 25] width 15 height 15
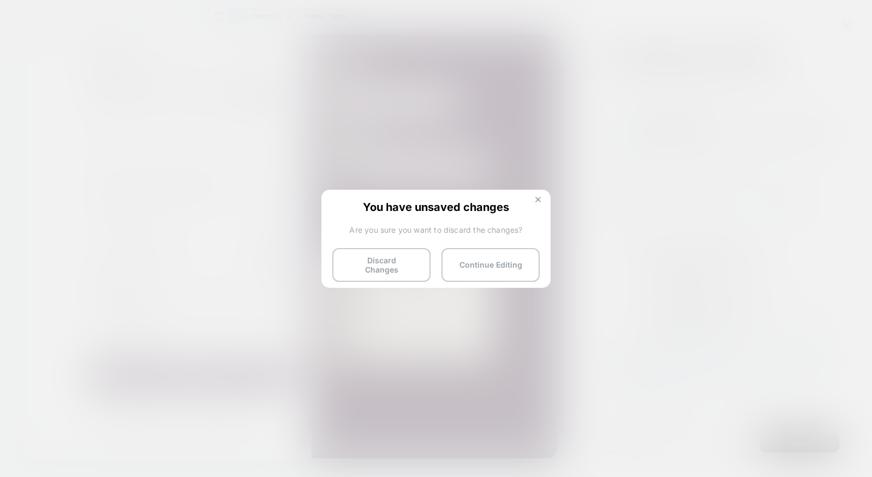
click at [535, 197] on img at bounding box center [537, 199] width 5 height 5
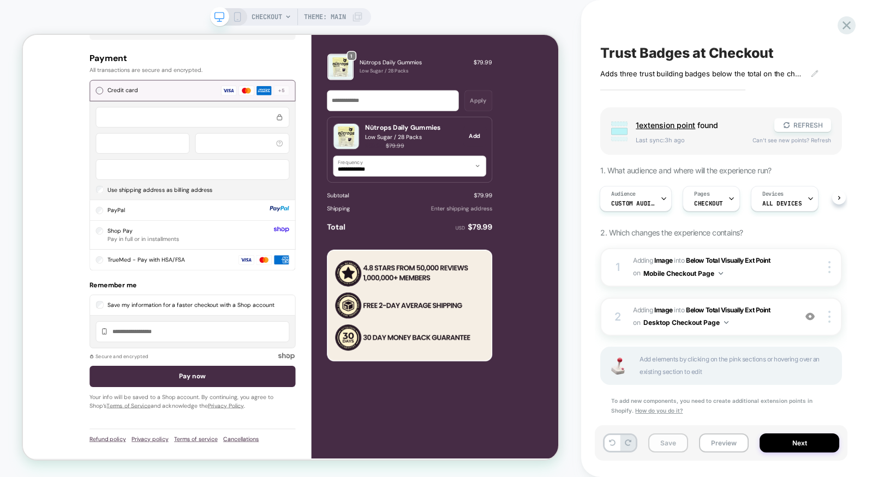
click at [665, 436] on button "Save" at bounding box center [668, 443] width 40 height 19
click at [845, 28] on icon at bounding box center [846, 25] width 15 height 15
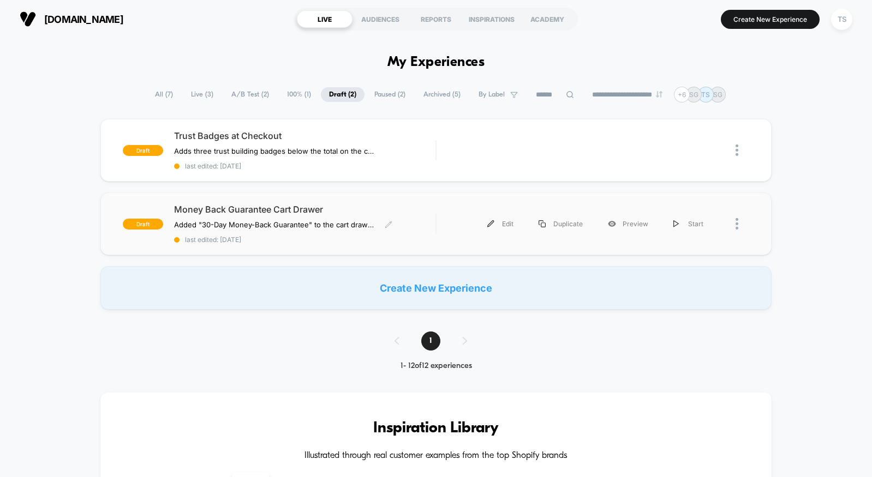
click at [315, 212] on span "Money Back Guarantee Cart Drawer" at bounding box center [304, 209] width 261 height 11
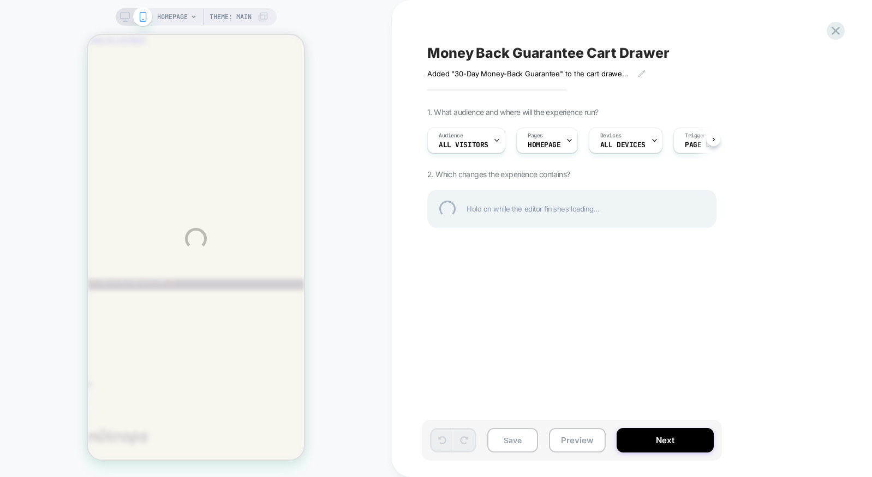
click at [544, 141] on div "HOMEPAGE Theme: MAIN Money Back Guarantee Cart Drawer Added "30-Day Money-Back …" at bounding box center [436, 238] width 872 height 477
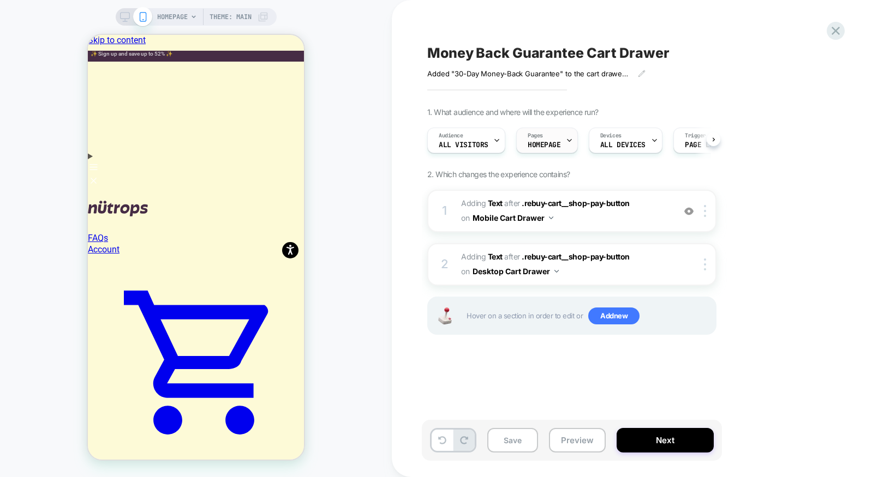
scroll to position [0, 1]
click at [556, 144] on span "HOMEPAGE" at bounding box center [543, 145] width 33 height 8
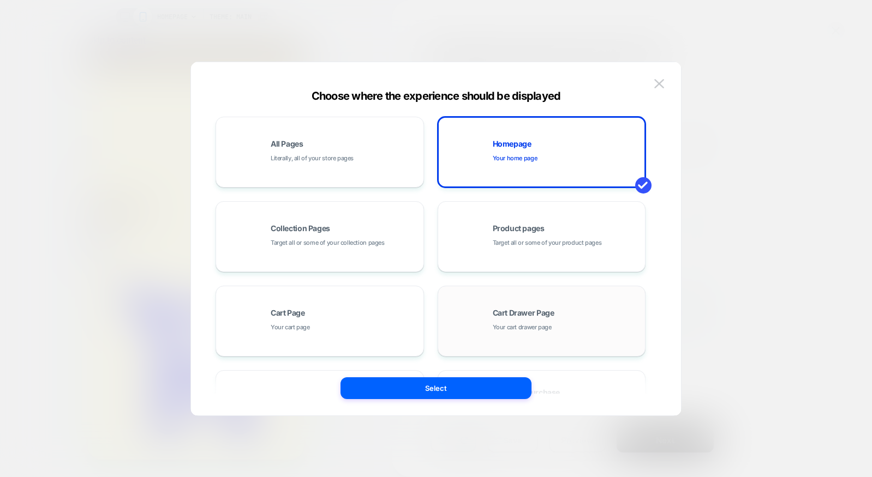
click at [552, 323] on div "Cart Drawer Page Your cart drawer page" at bounding box center [565, 320] width 147 height 23
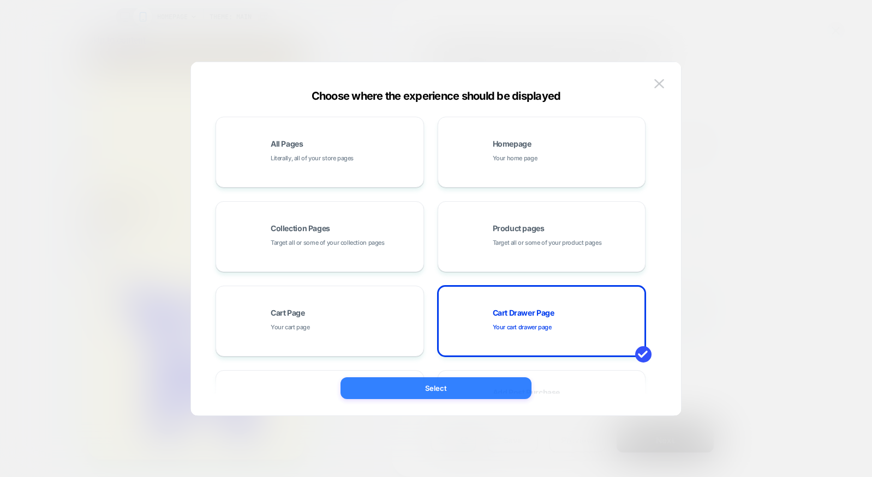
click at [464, 385] on button "Select" at bounding box center [435, 388] width 191 height 22
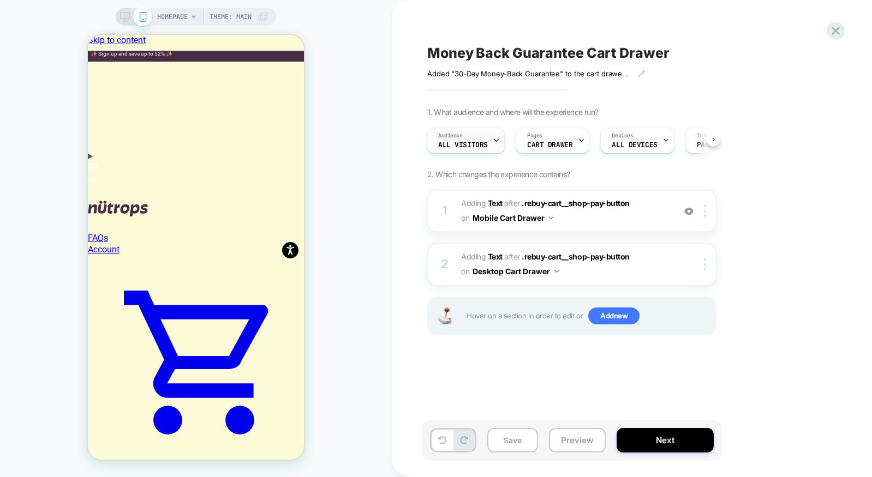
click at [478, 137] on div "Audience All Visitors" at bounding box center [462, 140] width 71 height 25
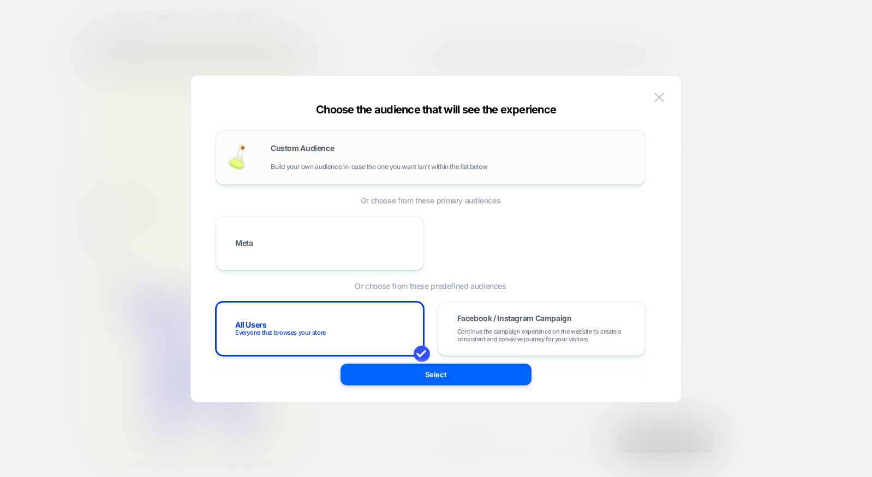
click at [320, 165] on span "Build your own audience in-case the one you want isn't within the list below" at bounding box center [379, 167] width 217 height 8
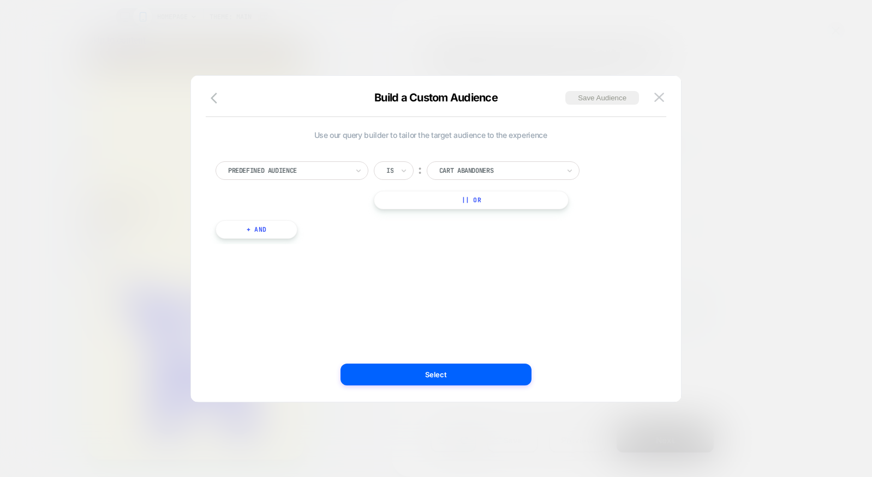
click at [302, 173] on div at bounding box center [288, 171] width 120 height 10
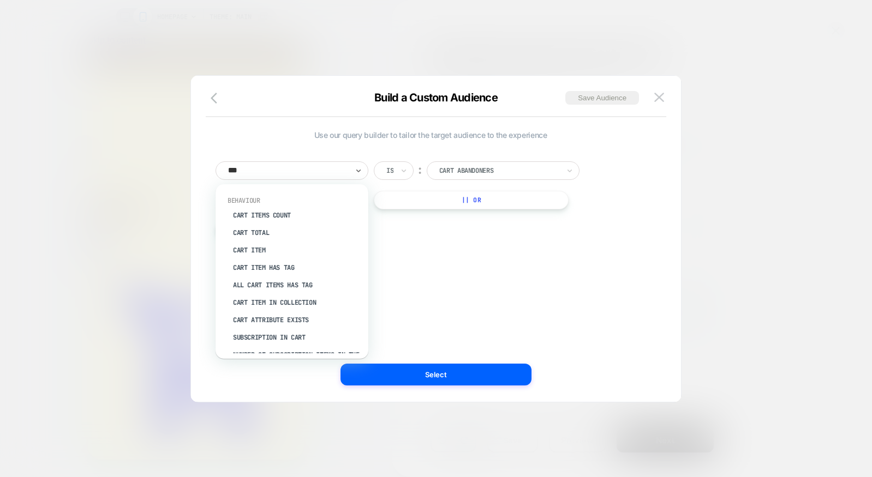
type input "****"
click at [310, 209] on div "Cart Items Count" at bounding box center [297, 215] width 142 height 17
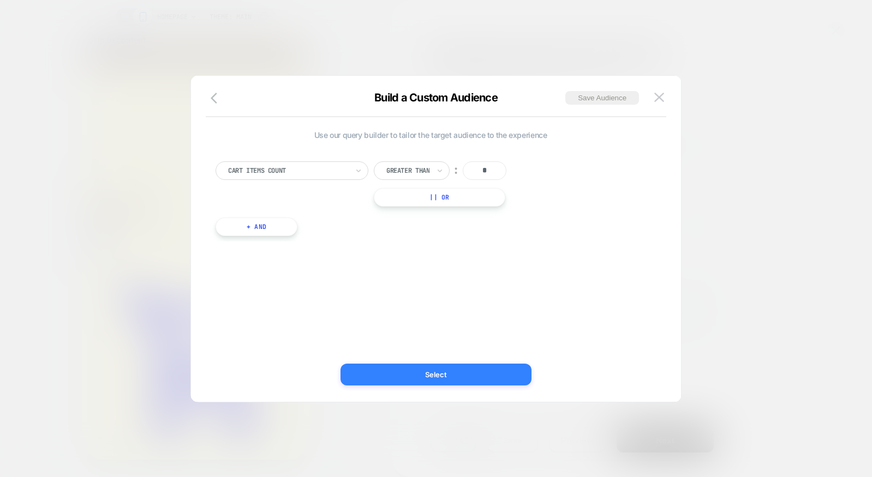
click at [464, 375] on button "Select" at bounding box center [435, 375] width 191 height 22
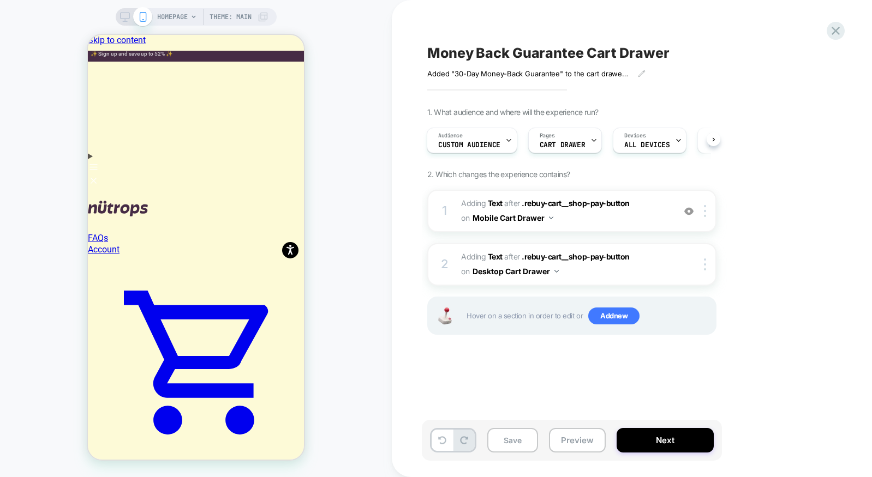
click at [816, 217] on div "1. What audience and where will the experience run? Audience Custom Audience Pa…" at bounding box center [626, 234] width 398 height 255
click at [515, 441] on button "Save" at bounding box center [512, 440] width 51 height 25
click at [838, 33] on icon at bounding box center [835, 31] width 8 height 8
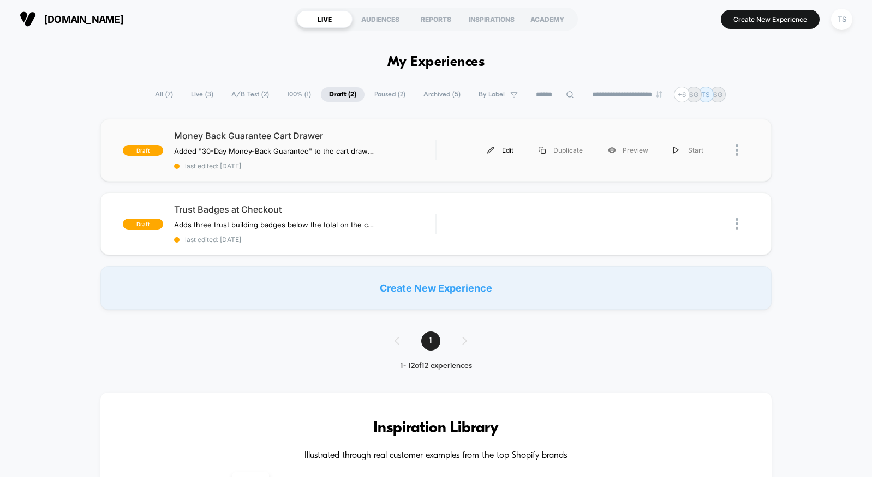
click at [496, 153] on div "Edit" at bounding box center [499, 150] width 51 height 25
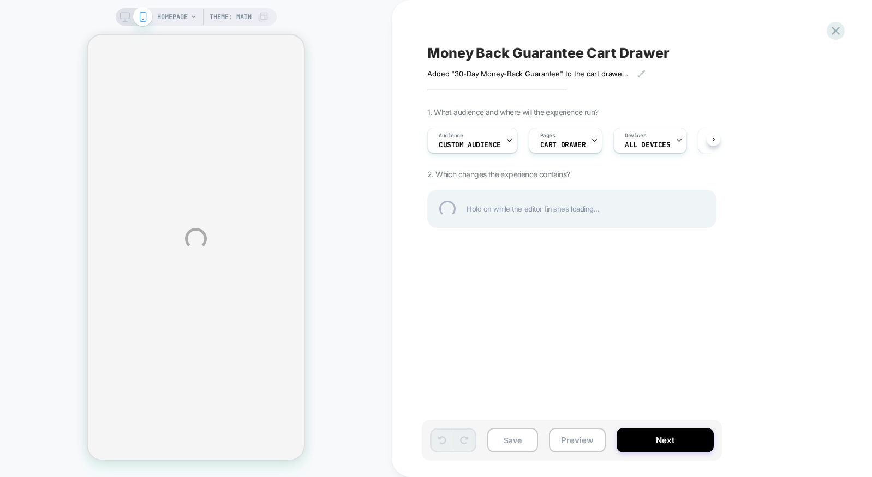
click at [490, 147] on div "HOMEPAGE Theme: MAIN Money Back Guarantee Cart Drawer Added "30-Day Money-Back …" at bounding box center [436, 238] width 872 height 477
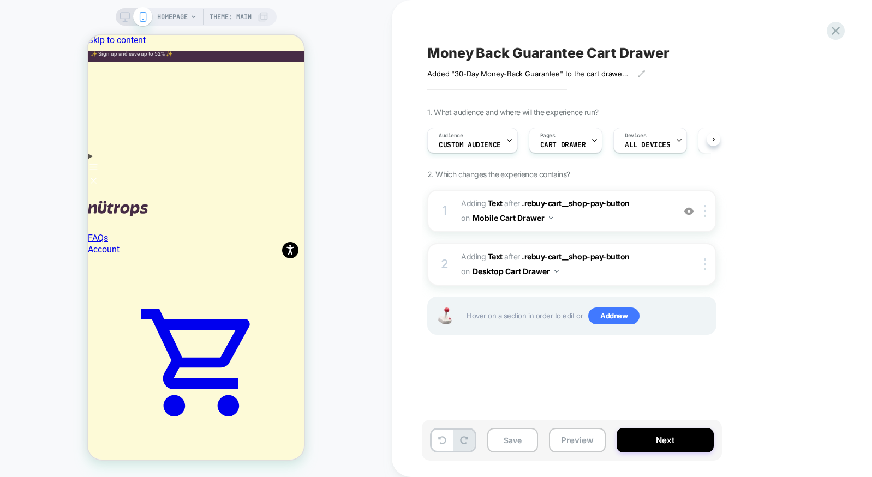
scroll to position [0, 1]
click at [489, 147] on span "Custom Audience" at bounding box center [469, 145] width 62 height 8
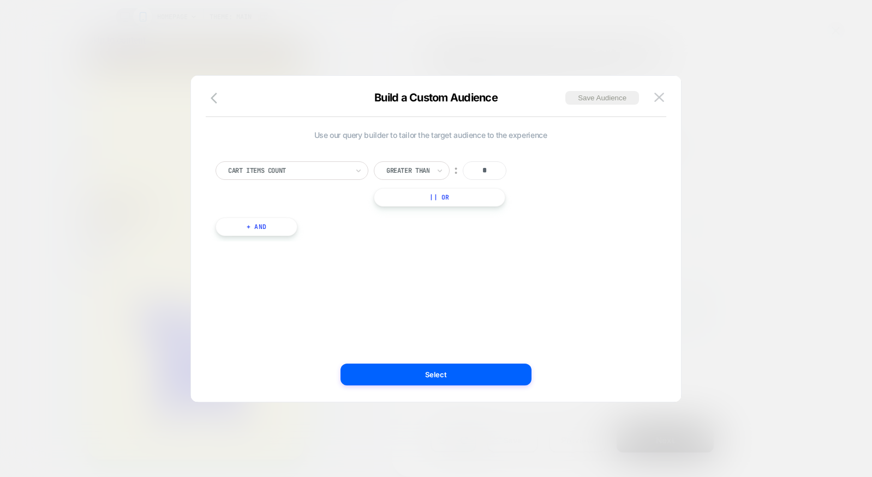
click at [273, 225] on button "+ And" at bounding box center [256, 227] width 82 height 19
click at [335, 239] on div at bounding box center [315, 238] width 120 height 10
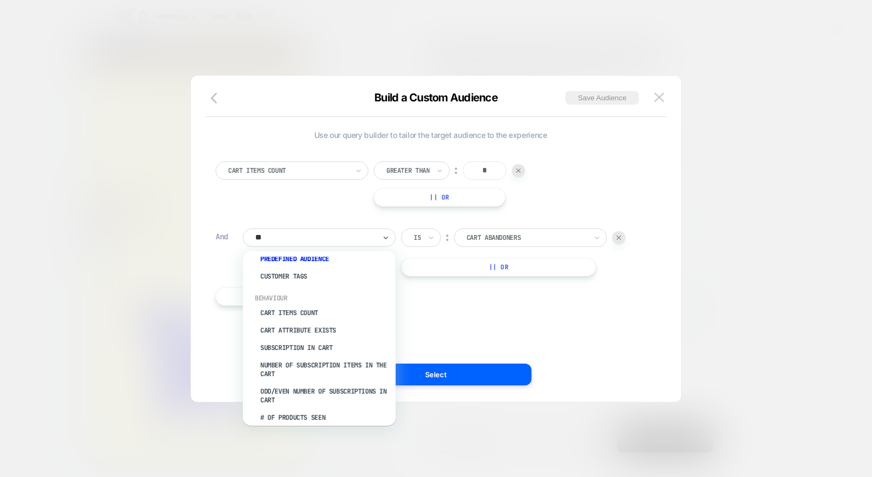
scroll to position [0, 0]
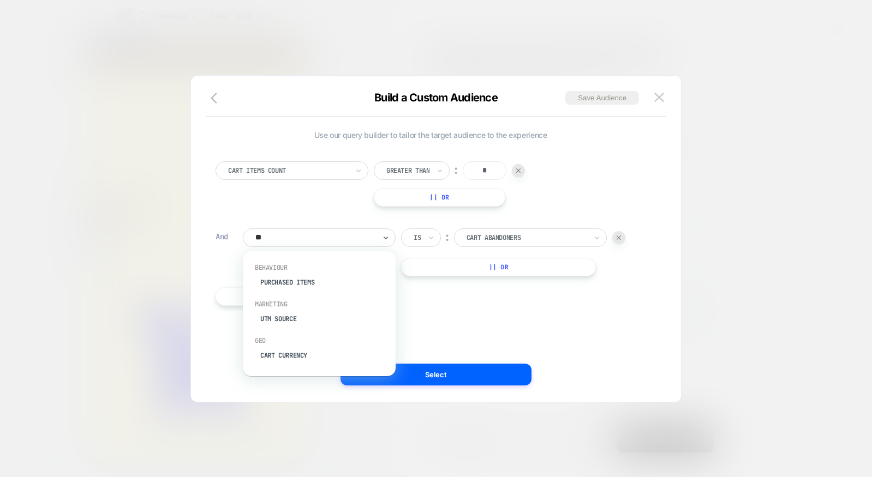
type input "*"
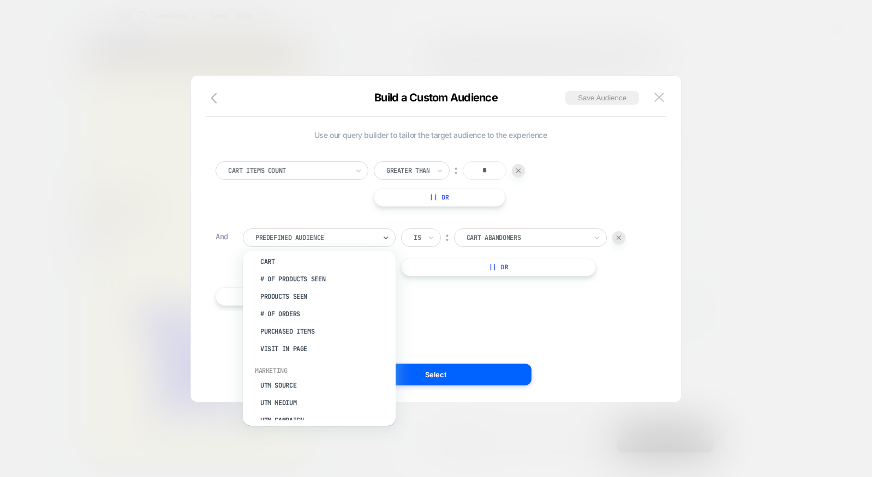
scroll to position [256, 0]
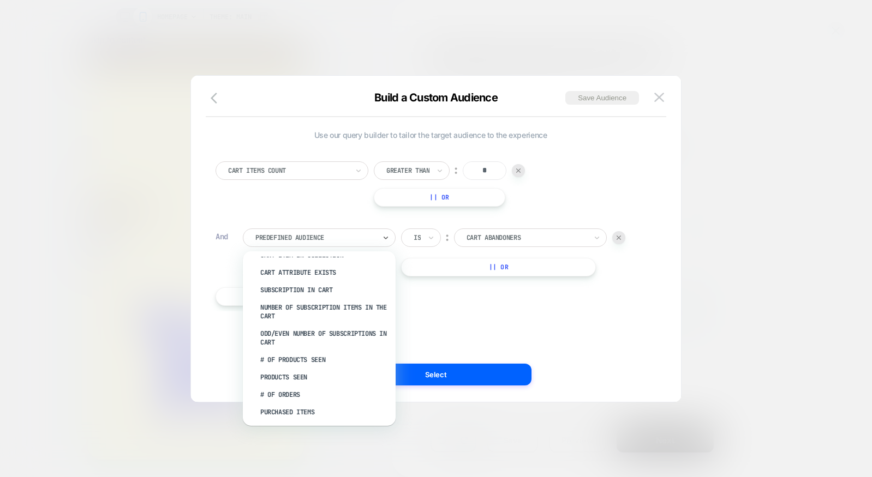
click at [446, 303] on div "Cart Items Count Greater Than ︰ * || Or And option Odd/Even Number of Subscript…" at bounding box center [430, 228] width 441 height 166
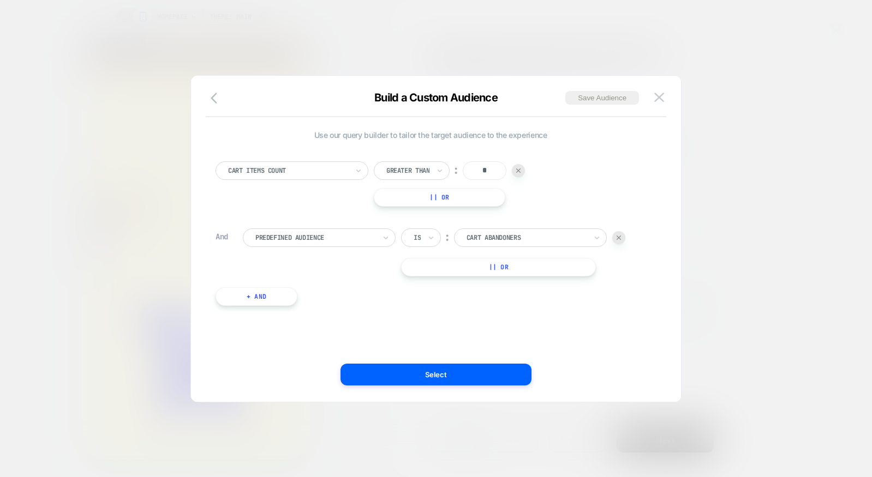
click at [346, 174] on div at bounding box center [288, 171] width 120 height 10
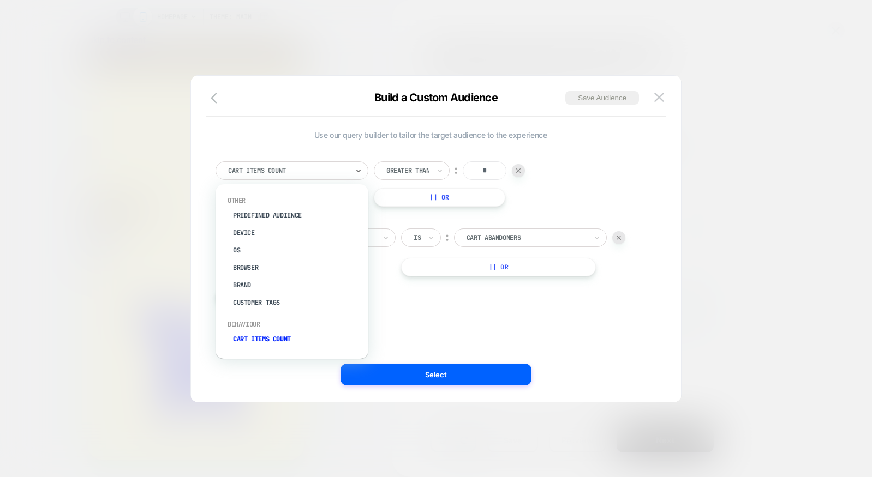
click at [499, 311] on div "option Predefined Audience focused, 1 of 31. 31 results available. Use Up and D…" at bounding box center [430, 228] width 441 height 166
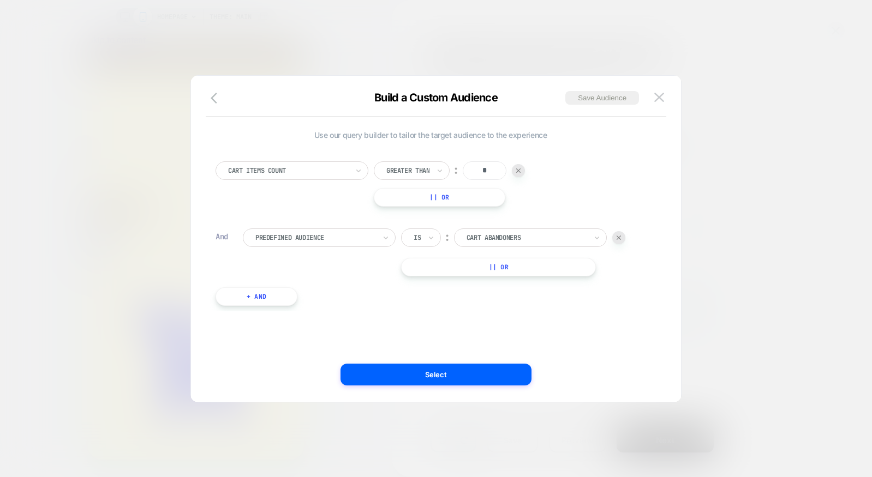
click at [372, 238] on div at bounding box center [315, 238] width 120 height 10
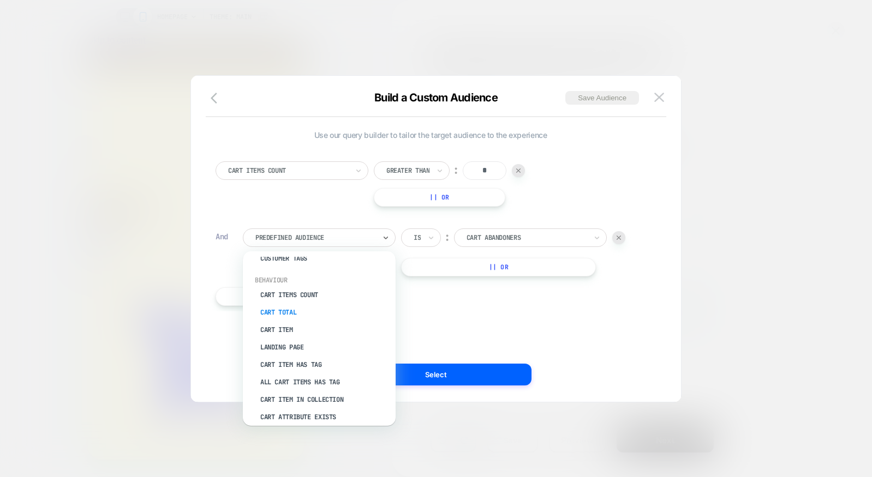
scroll to position [175, 0]
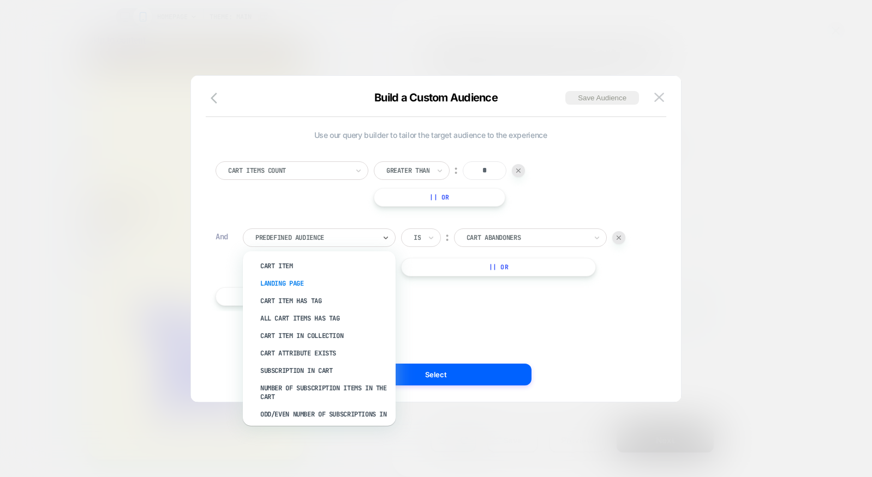
click at [290, 280] on div "Landing Page" at bounding box center [325, 283] width 142 height 17
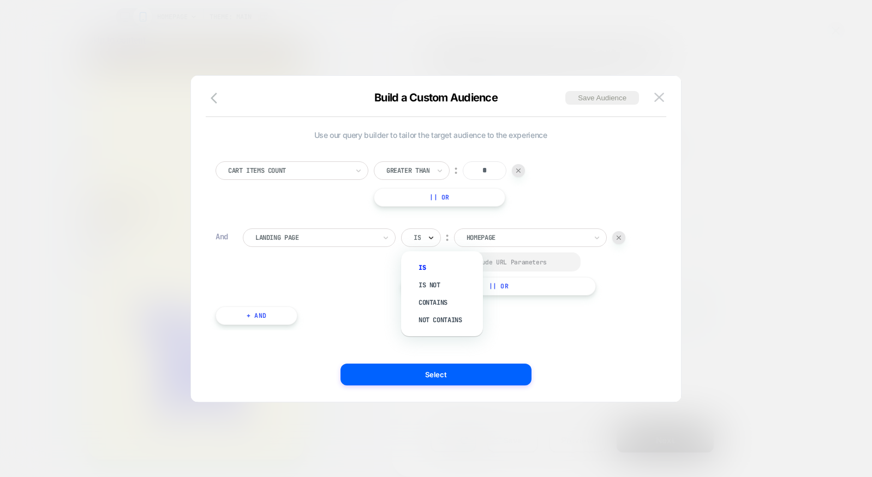
click at [428, 243] on icon at bounding box center [431, 237] width 8 height 11
click at [447, 285] on div "Is not" at bounding box center [447, 285] width 71 height 17
click at [520, 235] on div at bounding box center [540, 238] width 120 height 10
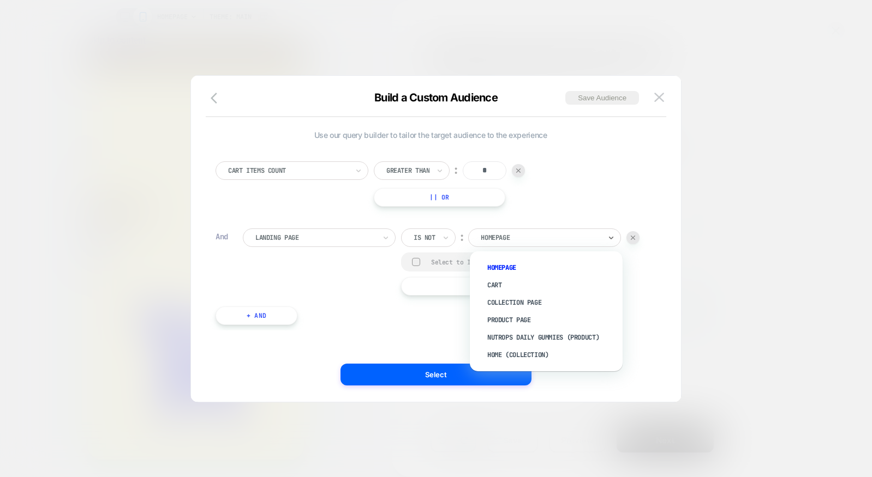
click at [523, 239] on div at bounding box center [540, 238] width 120 height 10
paste input "**********"
type input "**********"
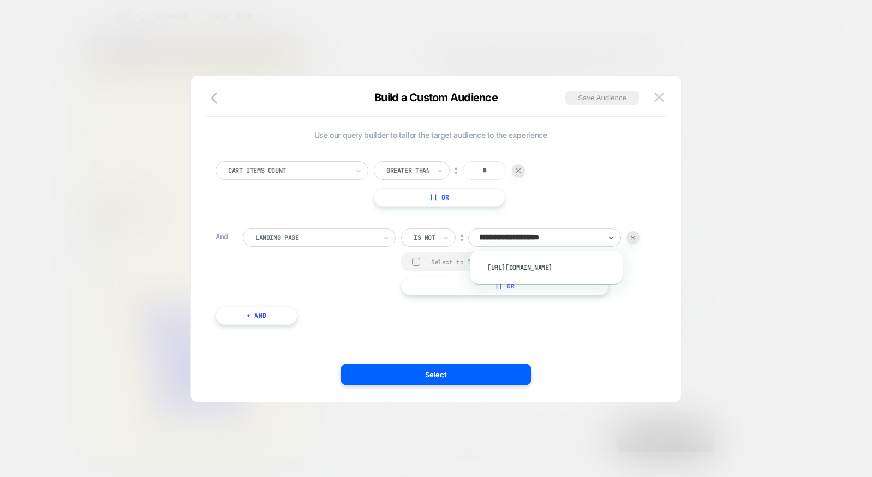
click at [615, 196] on div "Cart Items Count Greater Than ︰ * || Or" at bounding box center [430, 183] width 430 height 45
click at [562, 234] on div at bounding box center [540, 238] width 120 height 10
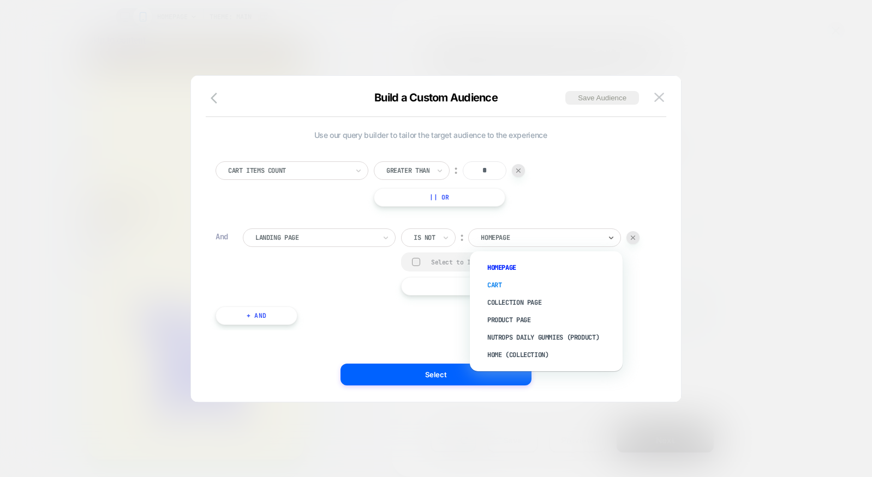
paste input "**********"
type input "**********"
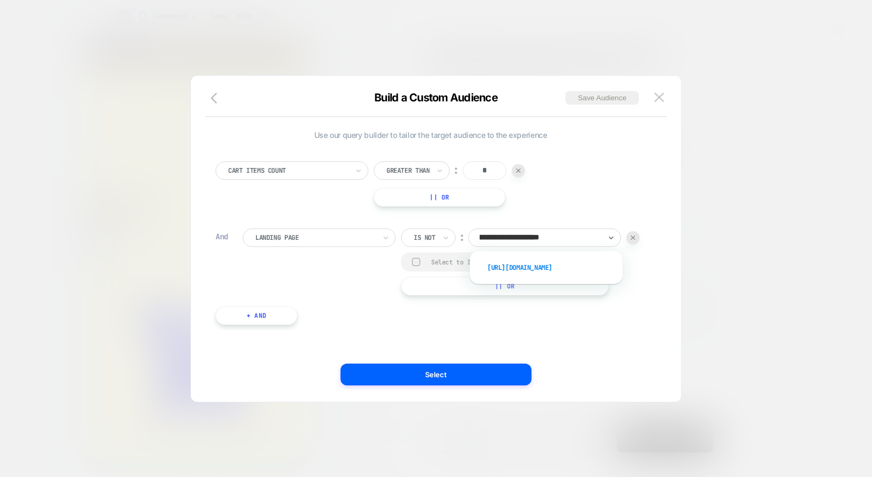
click at [561, 277] on div "[URL][DOMAIN_NAME]" at bounding box center [551, 267] width 142 height 17
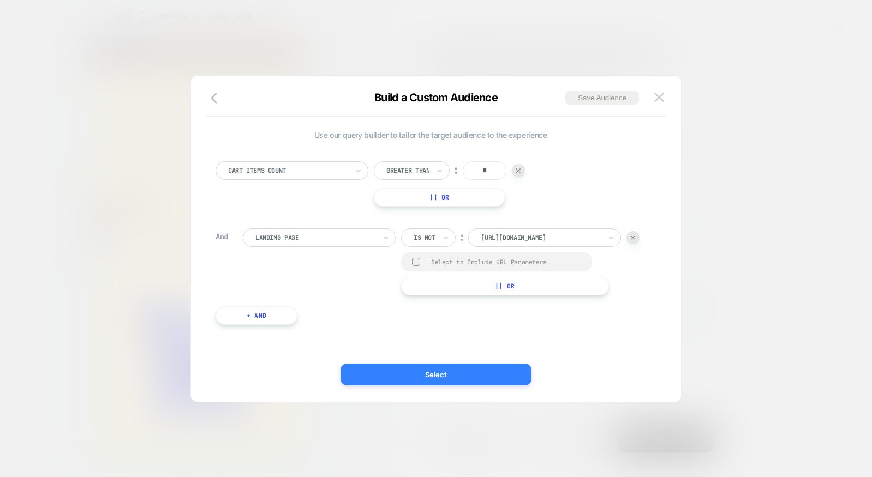
click at [454, 371] on button "Select" at bounding box center [435, 375] width 191 height 22
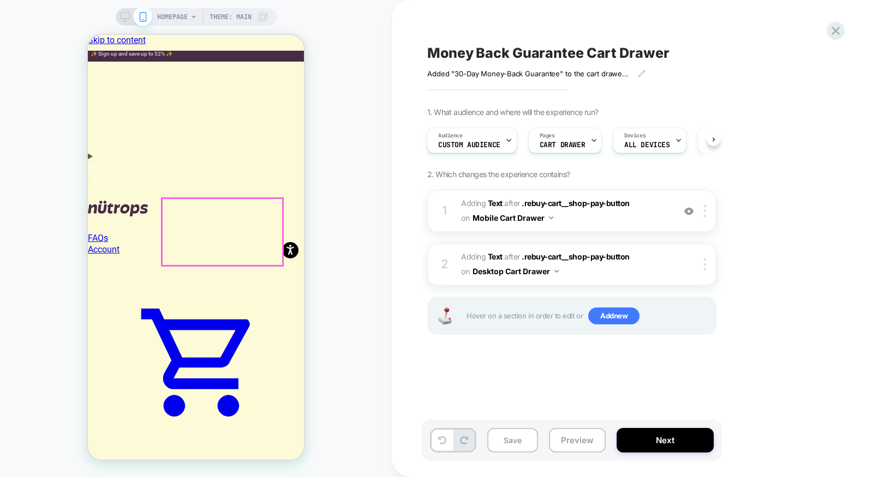
scroll to position [0, 0]
click at [518, 443] on button "Save" at bounding box center [512, 440] width 51 height 25
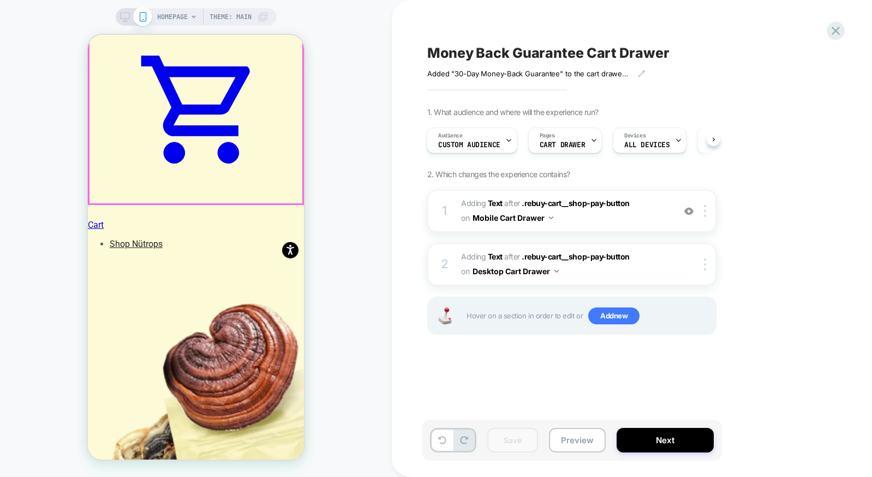
scroll to position [219, 0]
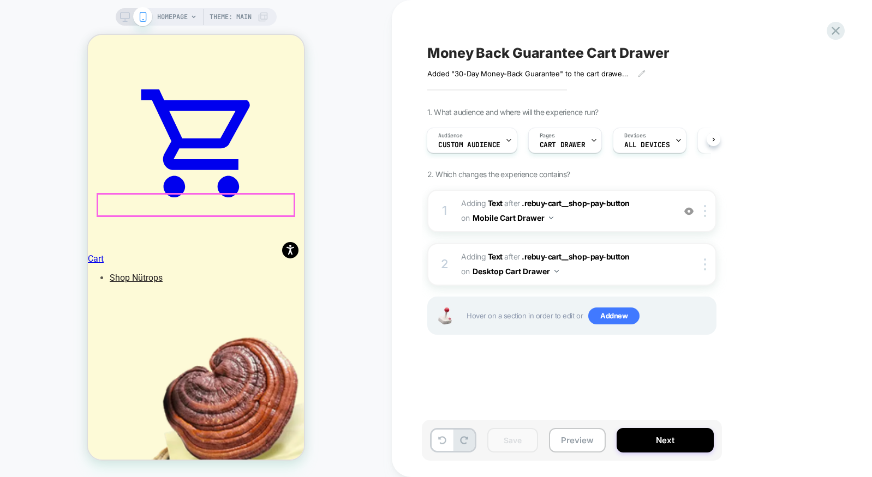
click at [338, 222] on div "HOMEPAGE Theme: MAIN" at bounding box center [196, 238] width 392 height 455
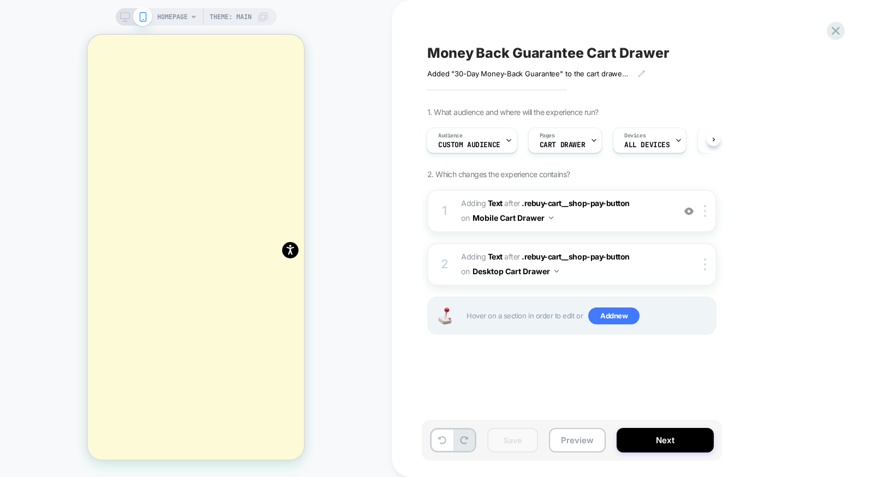
scroll to position [3296, 0]
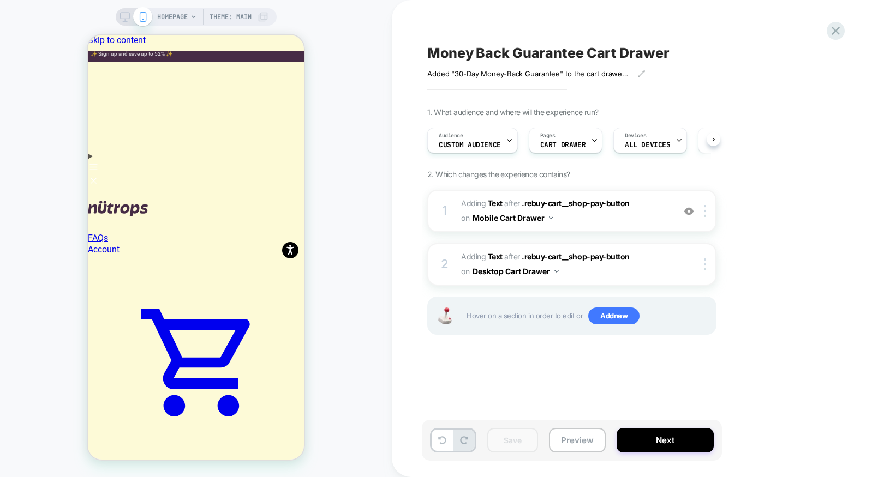
scroll to position [0, 1]
click at [195, 17] on icon at bounding box center [193, 17] width 7 height 7
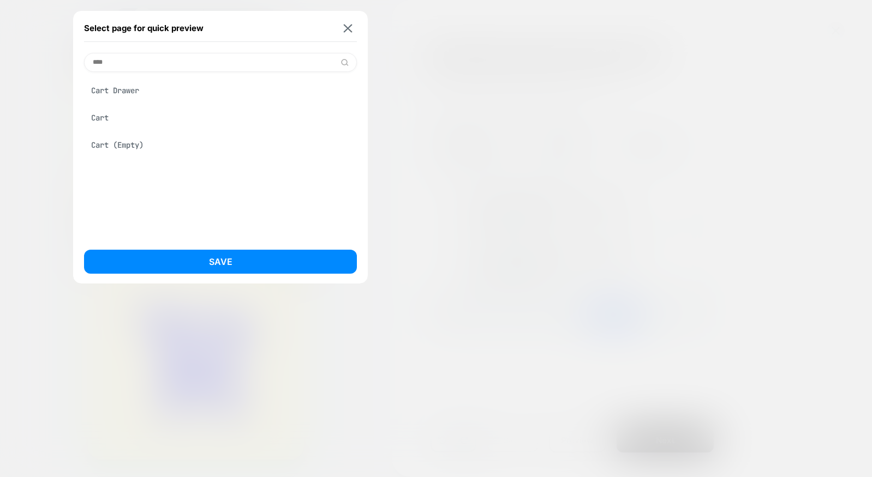
type input "****"
click at [151, 88] on div "Cart Drawer" at bounding box center [220, 90] width 273 height 21
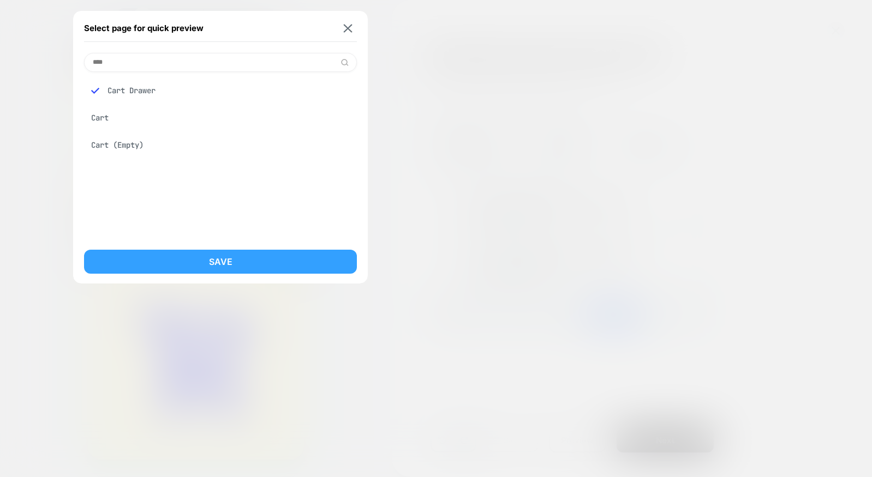
click at [236, 258] on button "Save" at bounding box center [220, 262] width 273 height 24
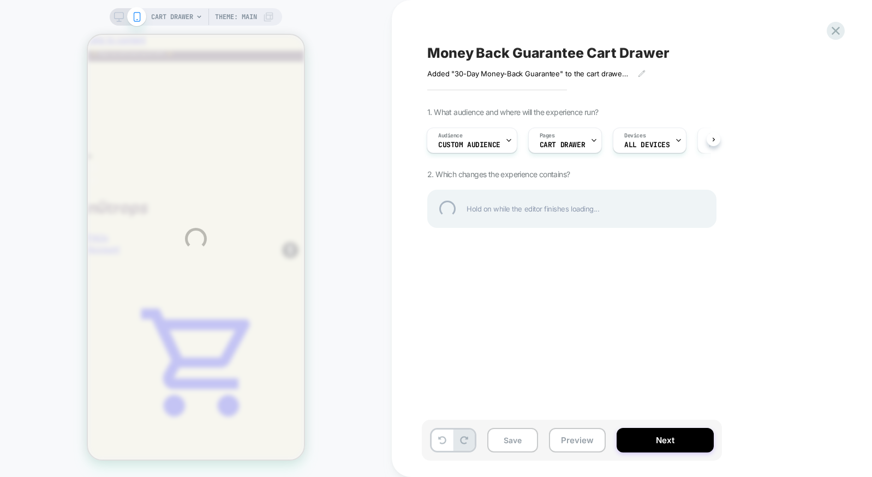
click at [185, 18] on div "CART DRAWER Theme: MAIN Money Back Guarantee Cart Drawer Added "30-Day Money-Ba…" at bounding box center [436, 238] width 872 height 477
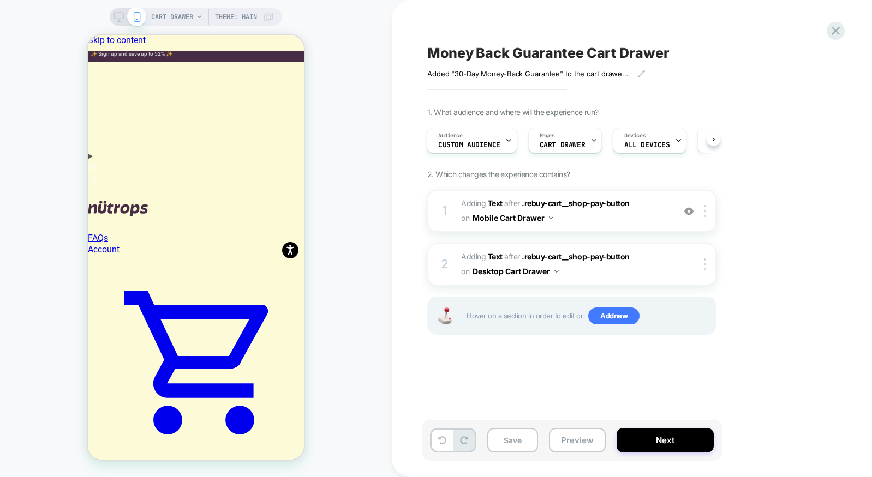
scroll to position [0, 1]
click at [513, 442] on button "Save" at bounding box center [512, 440] width 51 height 25
click at [831, 33] on icon at bounding box center [835, 30] width 15 height 15
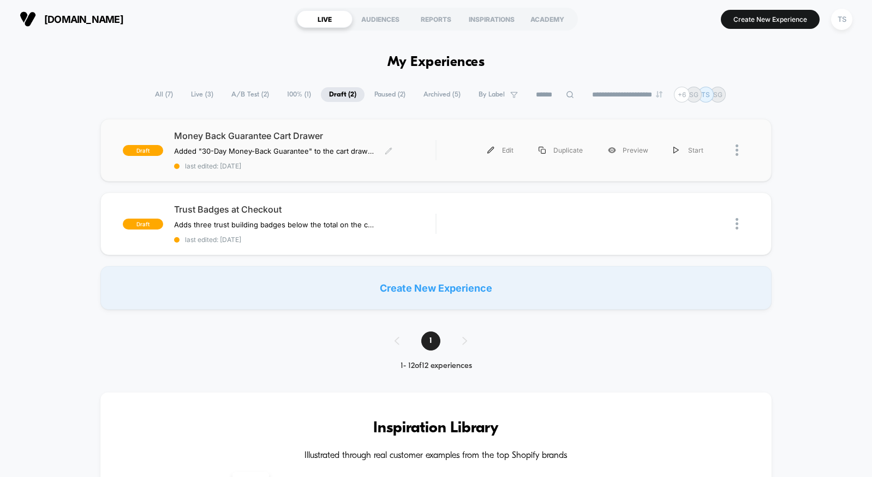
click at [363, 134] on span "Money Back Guarantee Cart Drawer" at bounding box center [304, 135] width 261 height 11
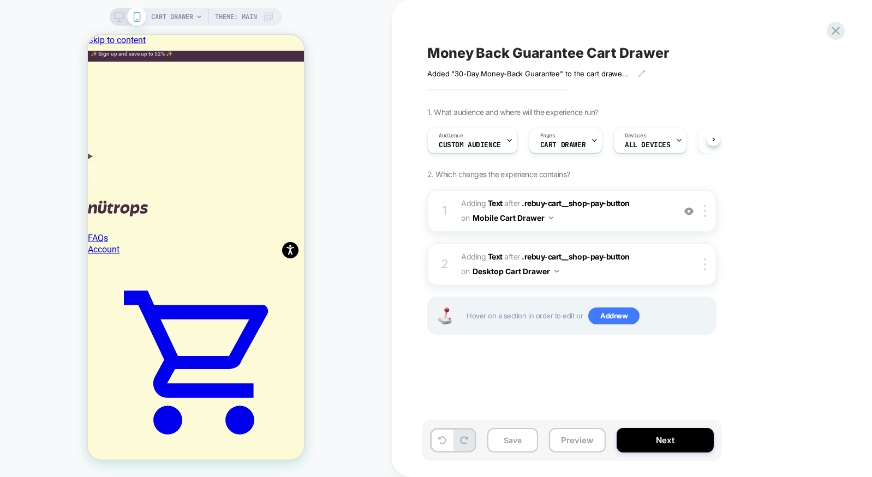
scroll to position [0, 1]
click at [480, 142] on span "Custom Audience" at bounding box center [469, 145] width 62 height 8
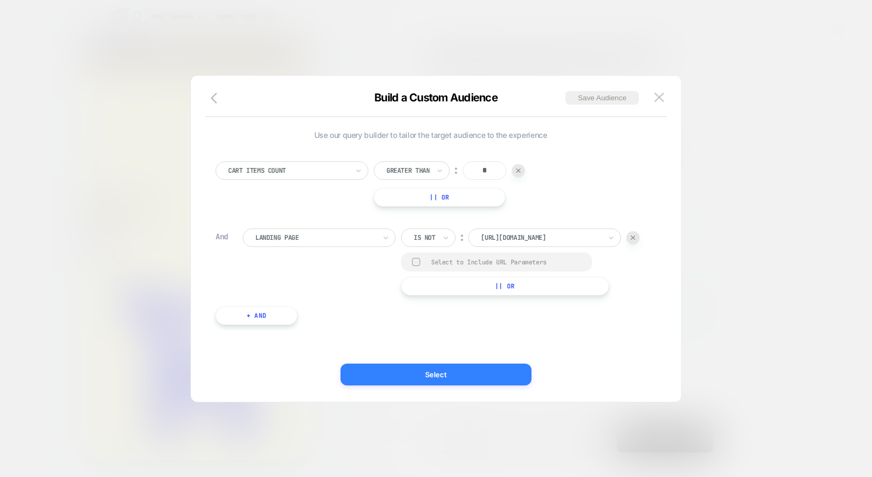
click at [487, 369] on button "Select" at bounding box center [435, 375] width 191 height 22
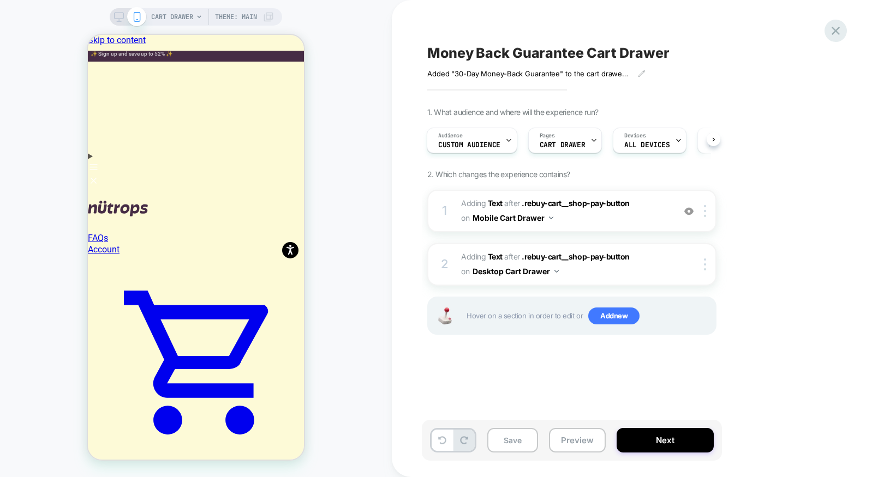
click at [843, 32] on div at bounding box center [835, 31] width 22 height 22
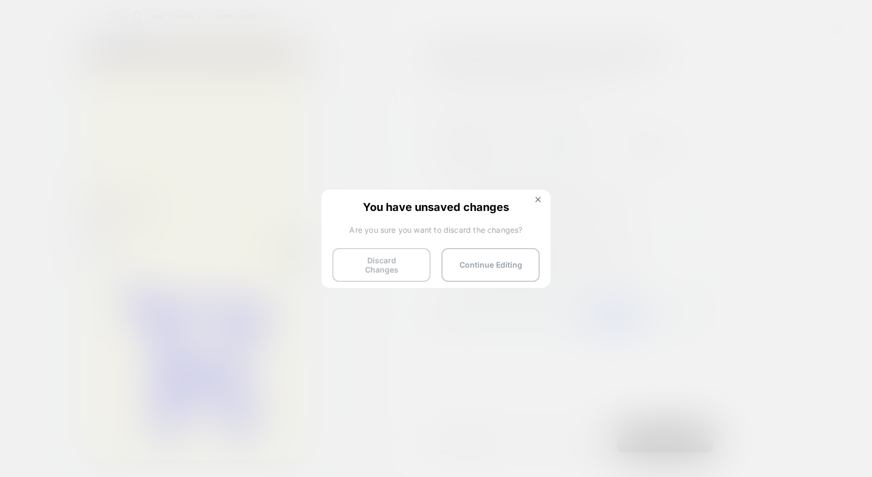
click at [411, 267] on button "Discard Changes" at bounding box center [381, 265] width 98 height 34
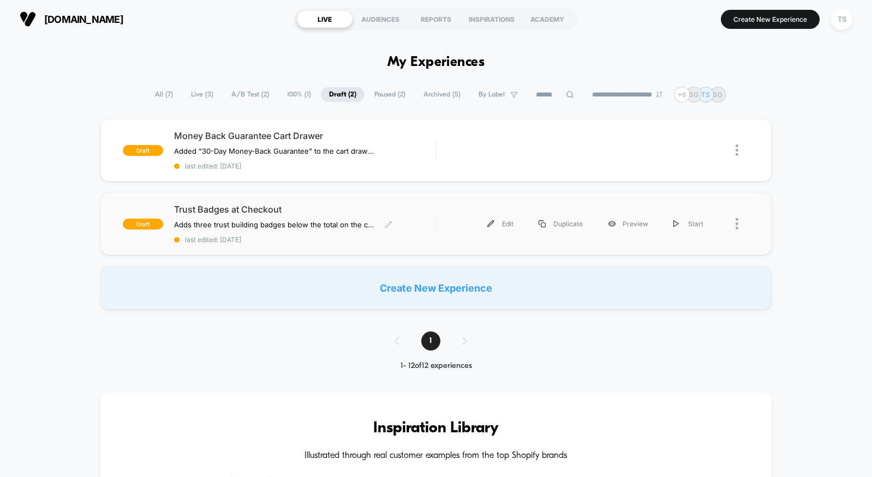
click at [274, 213] on span "Trust Badges at Checkout" at bounding box center [304, 209] width 261 height 11
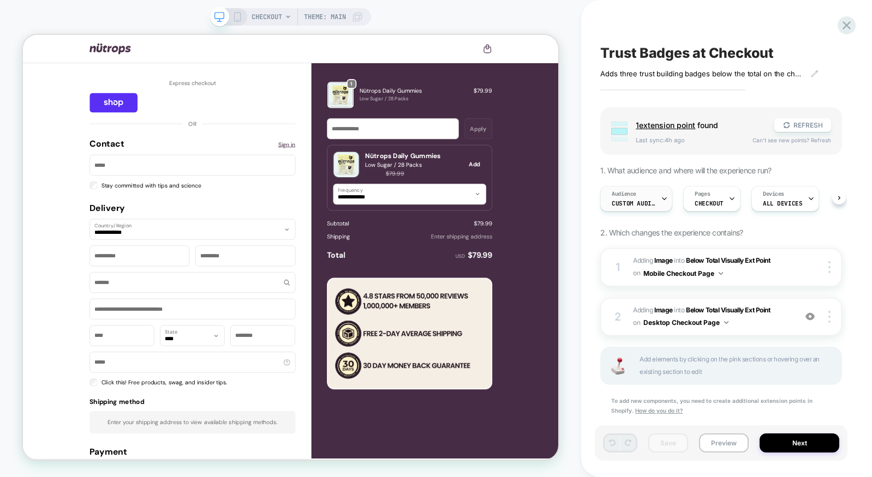
scroll to position [0, 1]
click at [639, 201] on span "Custom Audience" at bounding box center [633, 204] width 44 height 8
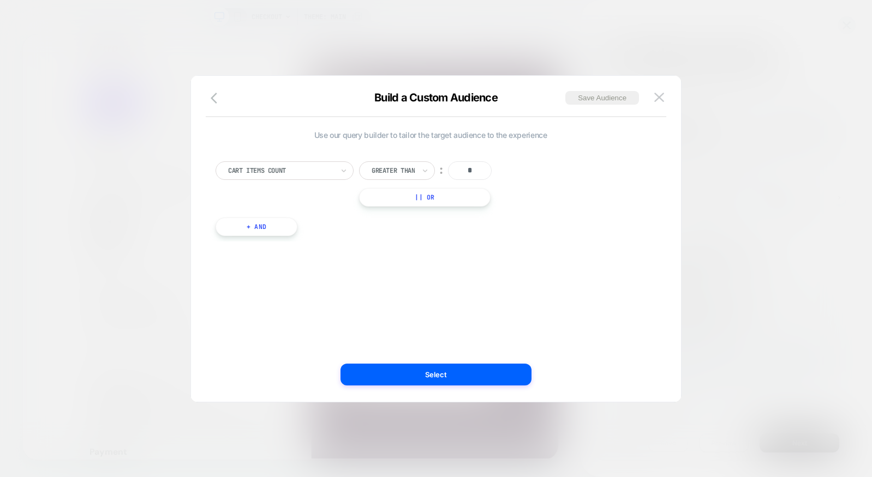
click at [251, 225] on button "+ And" at bounding box center [256, 227] width 82 height 19
click at [308, 239] on div at bounding box center [307, 238] width 105 height 10
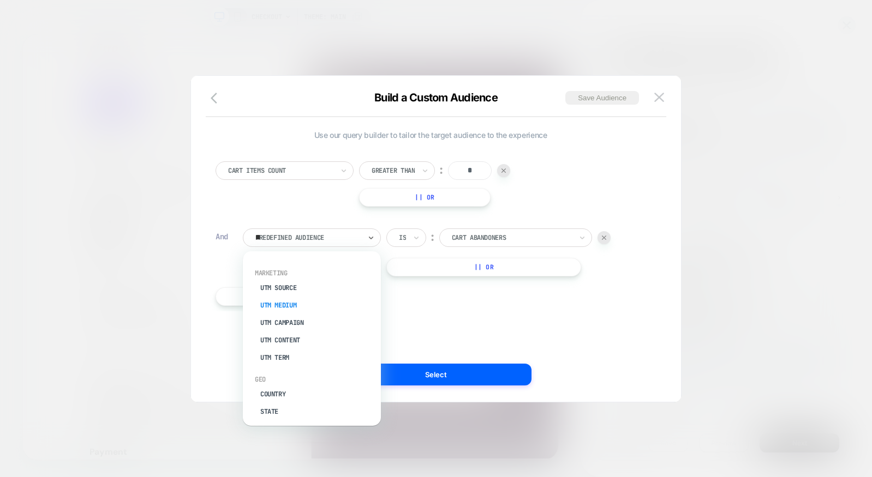
scroll to position [0, 0]
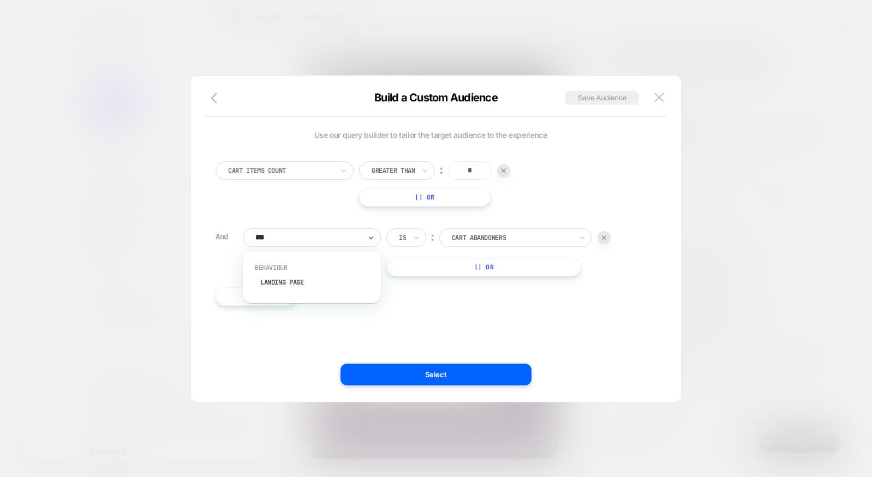
type input "****"
click at [299, 277] on div "Landing Page" at bounding box center [317, 282] width 127 height 17
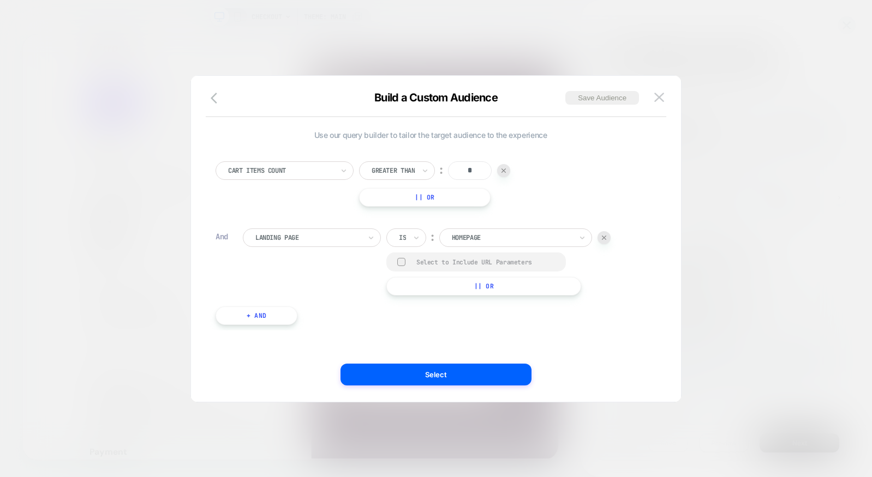
click at [398, 232] on div "Is" at bounding box center [402, 238] width 9 height 12
click at [426, 281] on div "Is not" at bounding box center [432, 285] width 71 height 17
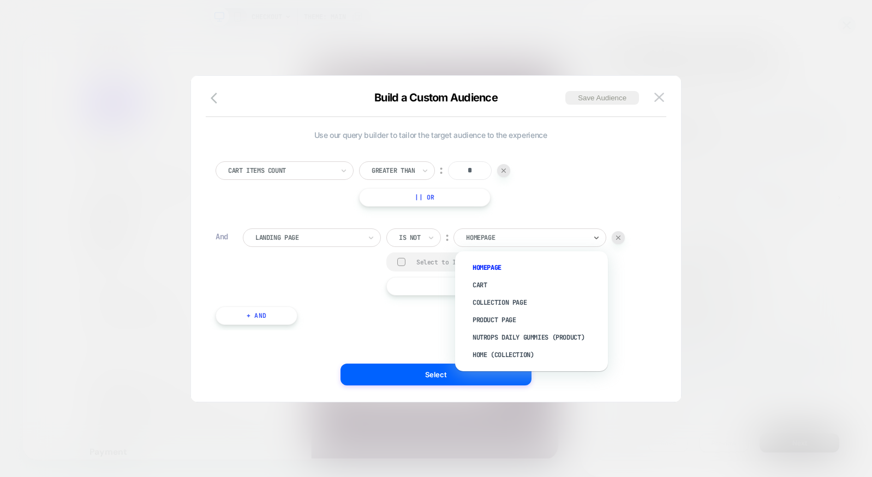
click at [523, 237] on div at bounding box center [526, 238] width 120 height 10
paste input "**********"
type input "**********"
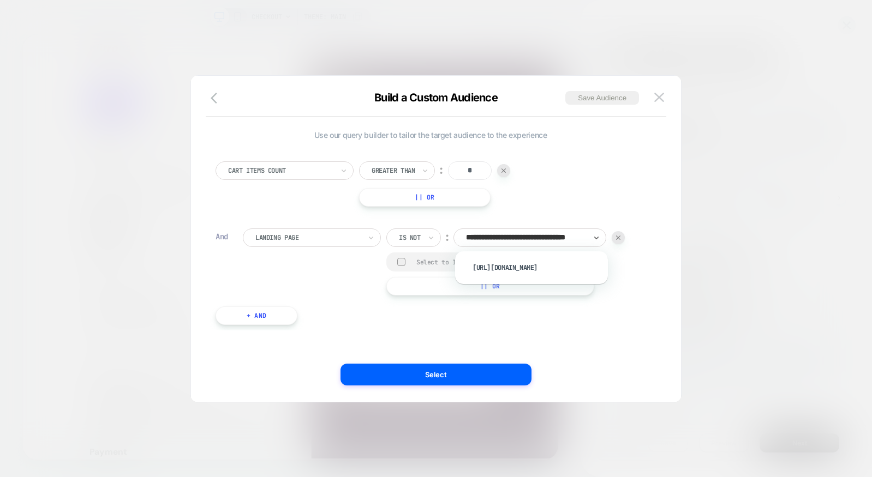
scroll to position [0, 41]
click at [582, 272] on div "[URL][DOMAIN_NAME]" at bounding box center [537, 267] width 142 height 17
click at [628, 275] on div "Landing Page Is not ︰ https://nutrops.co/pages/first-order Select to Include UR…" at bounding box center [444, 262] width 403 height 67
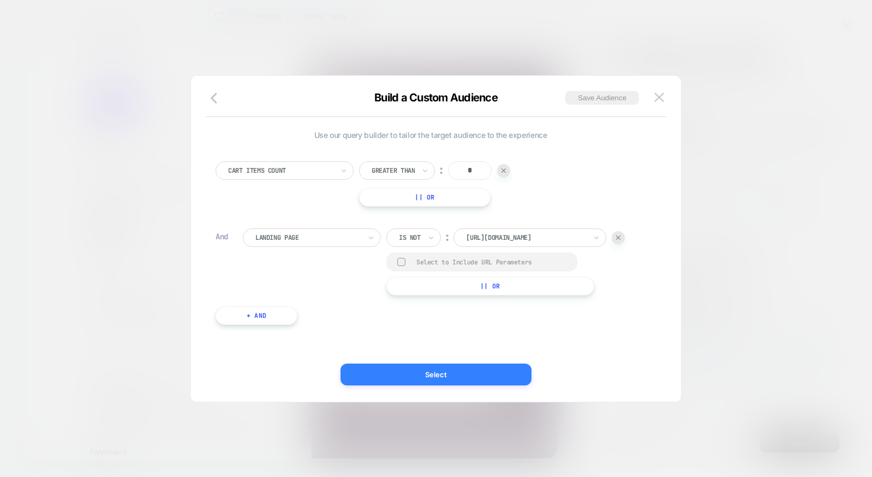
click at [453, 369] on button "Select" at bounding box center [435, 375] width 191 height 22
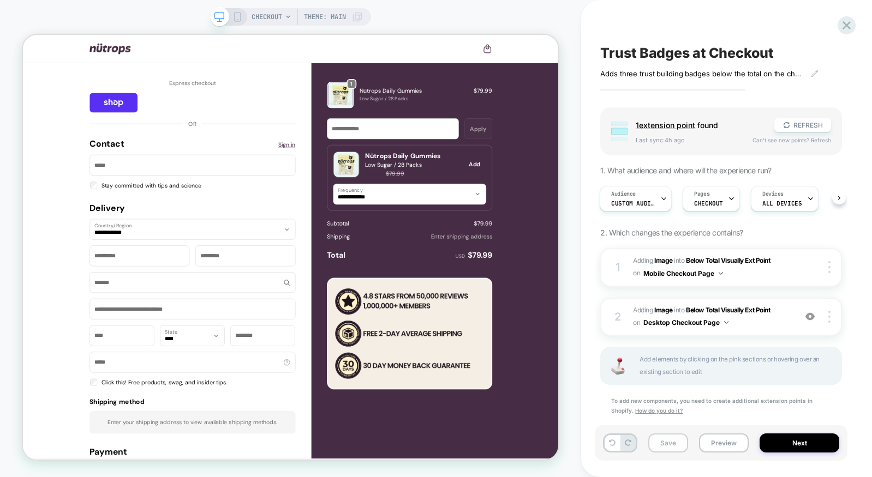
click at [669, 439] on button "Save" at bounding box center [668, 443] width 40 height 19
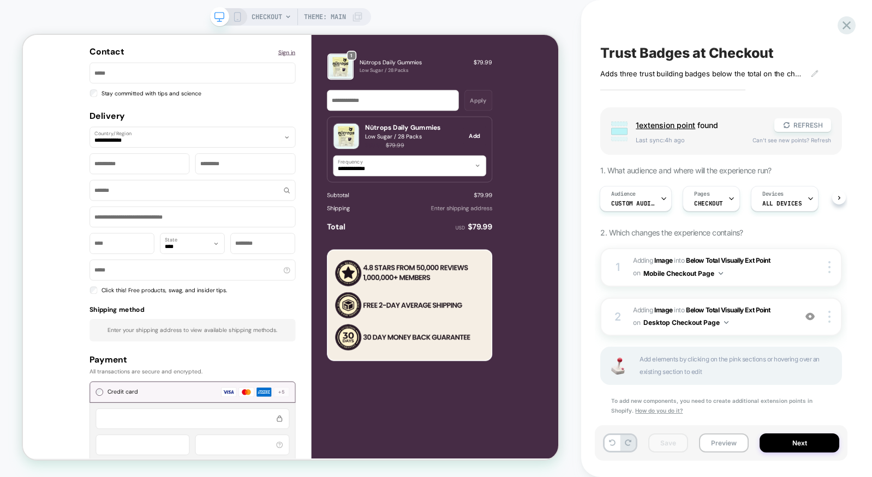
scroll to position [0, 0]
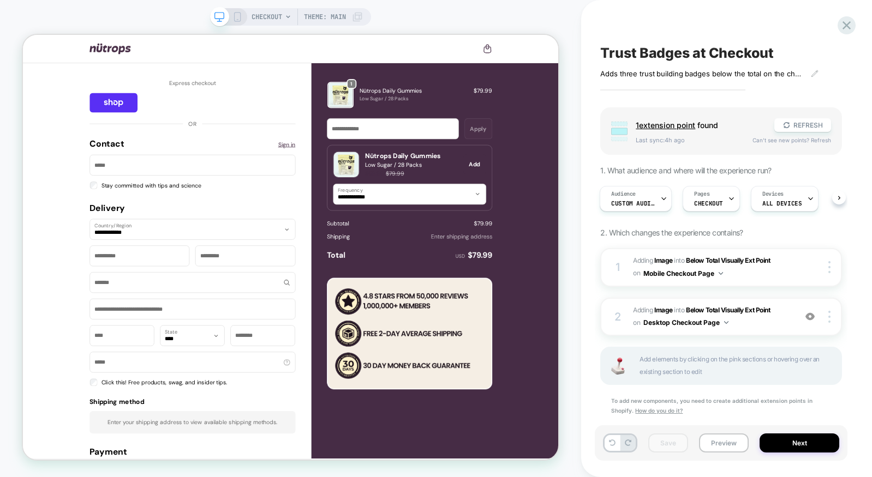
click at [235, 19] on icon at bounding box center [237, 17] width 10 height 10
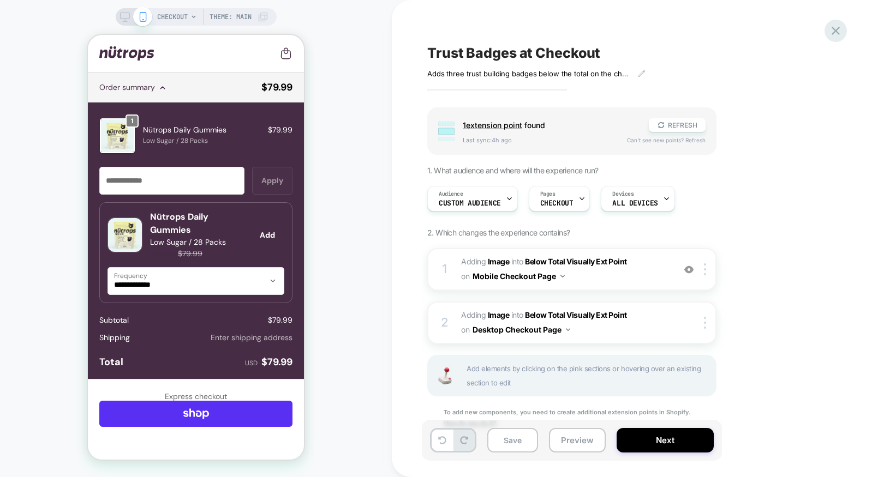
click at [825, 32] on div "Trust Badges at Checkout Adds three trust building badges below the total on th…" at bounding box center [631, 238] width 409 height 477
click at [828, 31] on icon at bounding box center [835, 30] width 15 height 15
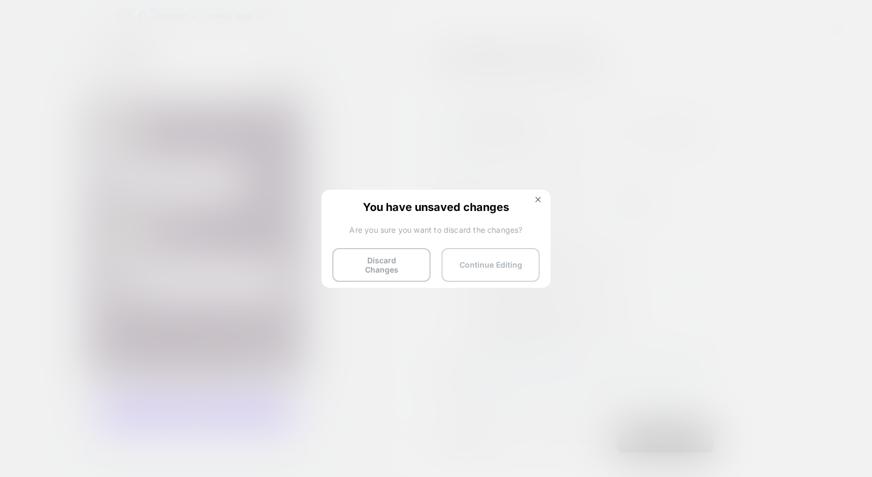
click at [517, 269] on button "Continue Editing" at bounding box center [490, 265] width 98 height 34
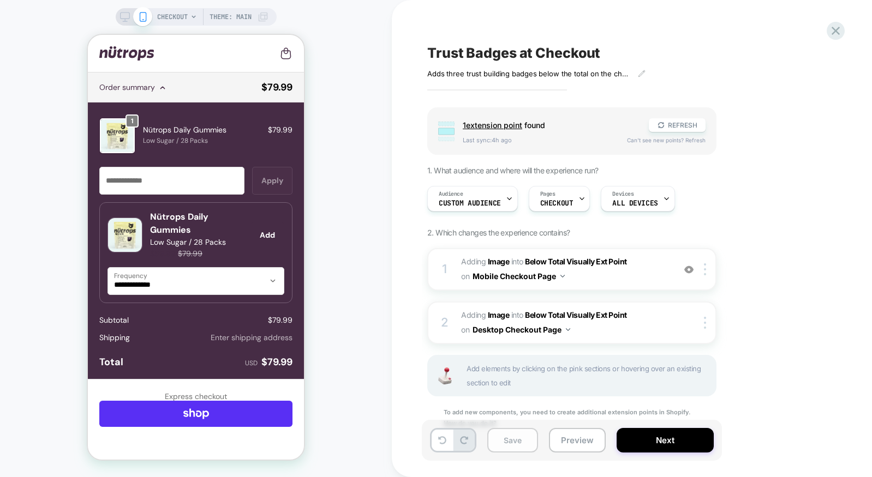
click at [515, 443] on button "Save" at bounding box center [512, 440] width 51 height 25
click at [491, 202] on span "Custom Audience" at bounding box center [469, 204] width 62 height 8
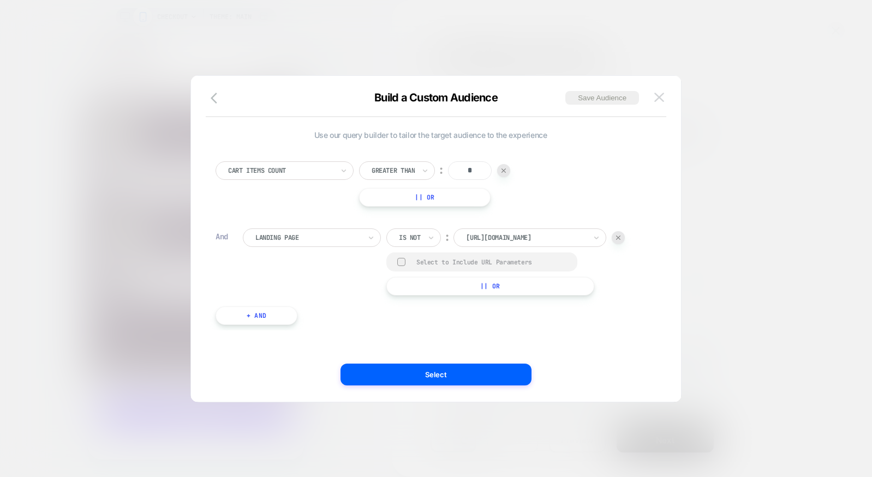
click at [659, 96] on img at bounding box center [659, 97] width 10 height 9
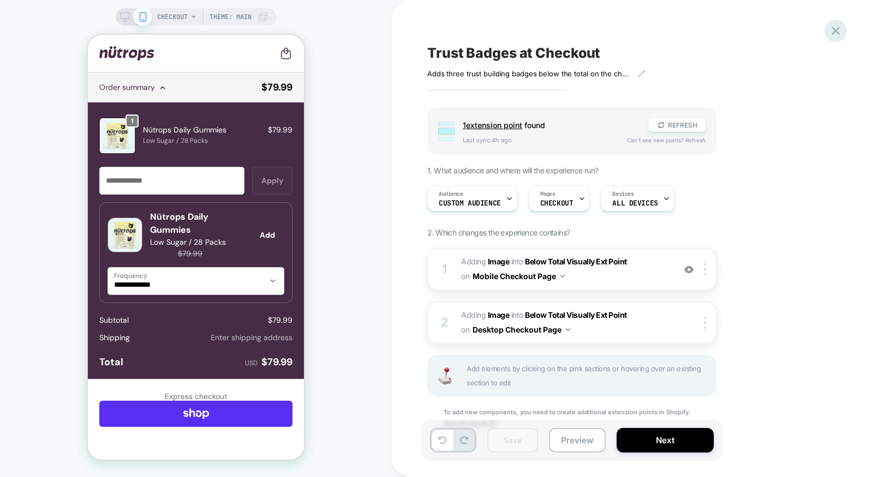
click at [838, 29] on icon at bounding box center [835, 30] width 15 height 15
